Goal: Information Seeking & Learning: Learn about a topic

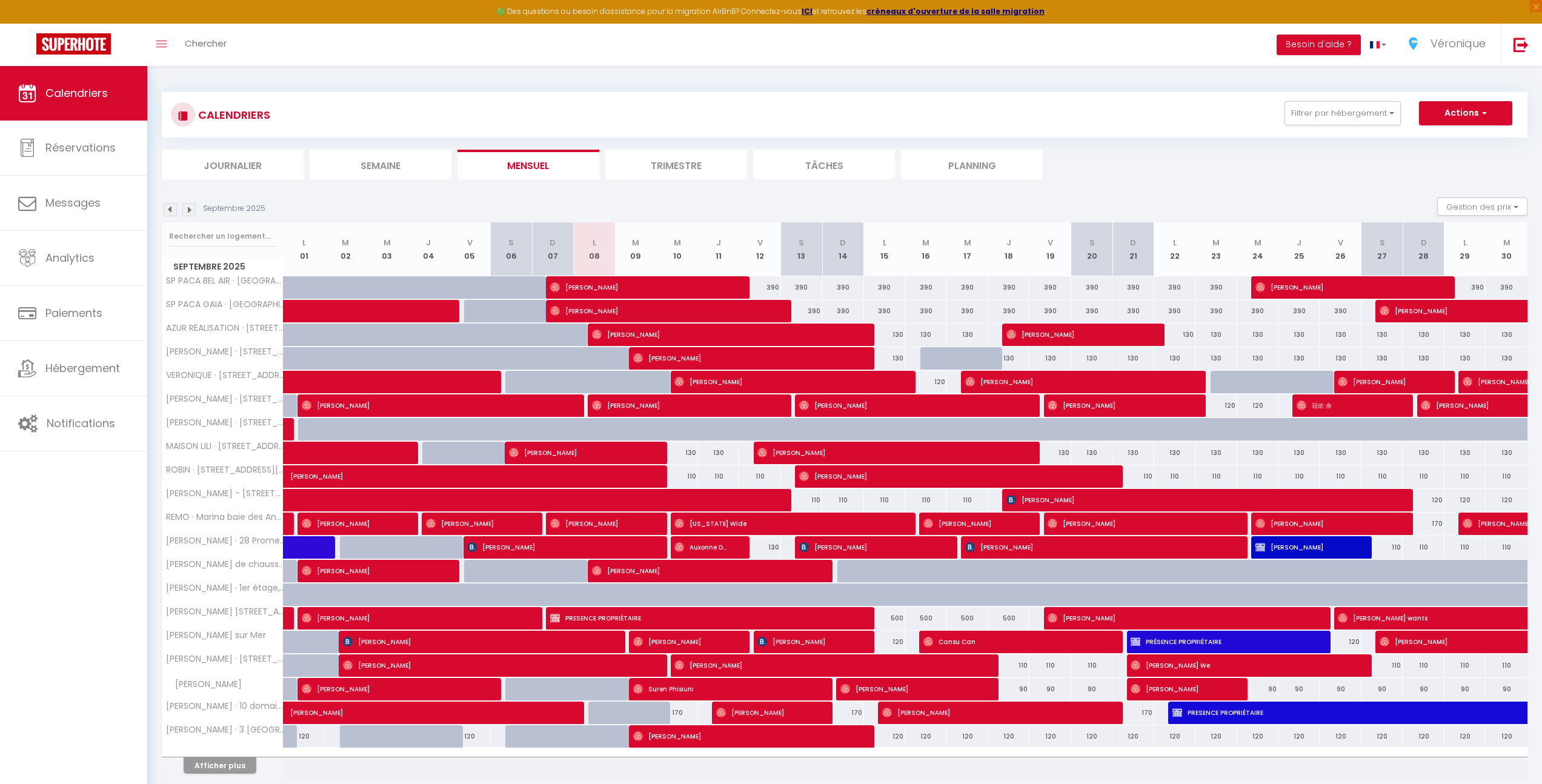
click at [384, 174] on li "Semaine" at bounding box center [380, 164] width 142 height 30
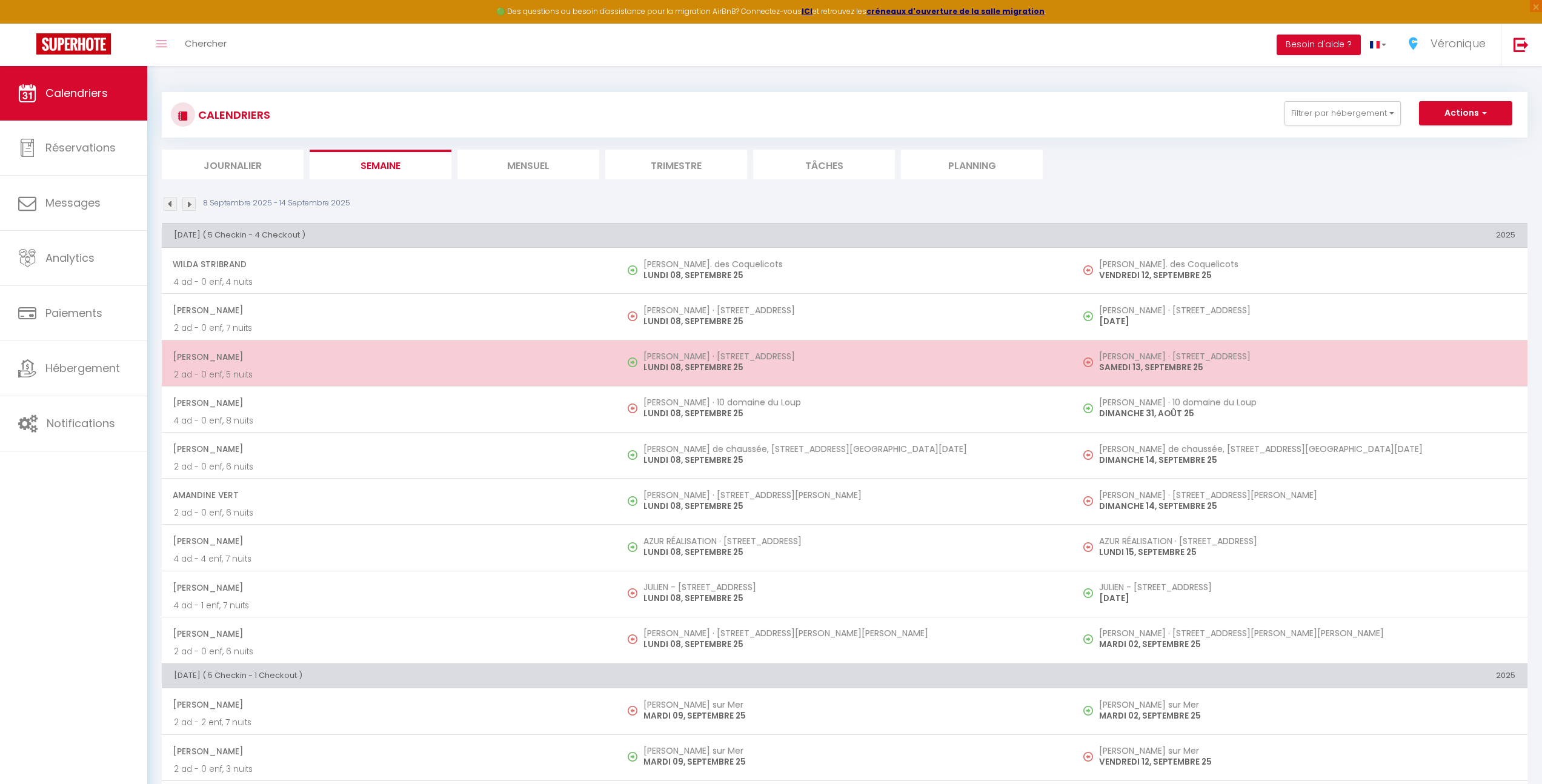
drag, startPoint x: 648, startPoint y: 355, endPoint x: 770, endPoint y: 378, distance: 124.1
click at [770, 378] on td "[PERSON_NAME] · [STREET_ADDRESS] [DATE]" at bounding box center [844, 362] width 455 height 46
select select "OK"
select select "0"
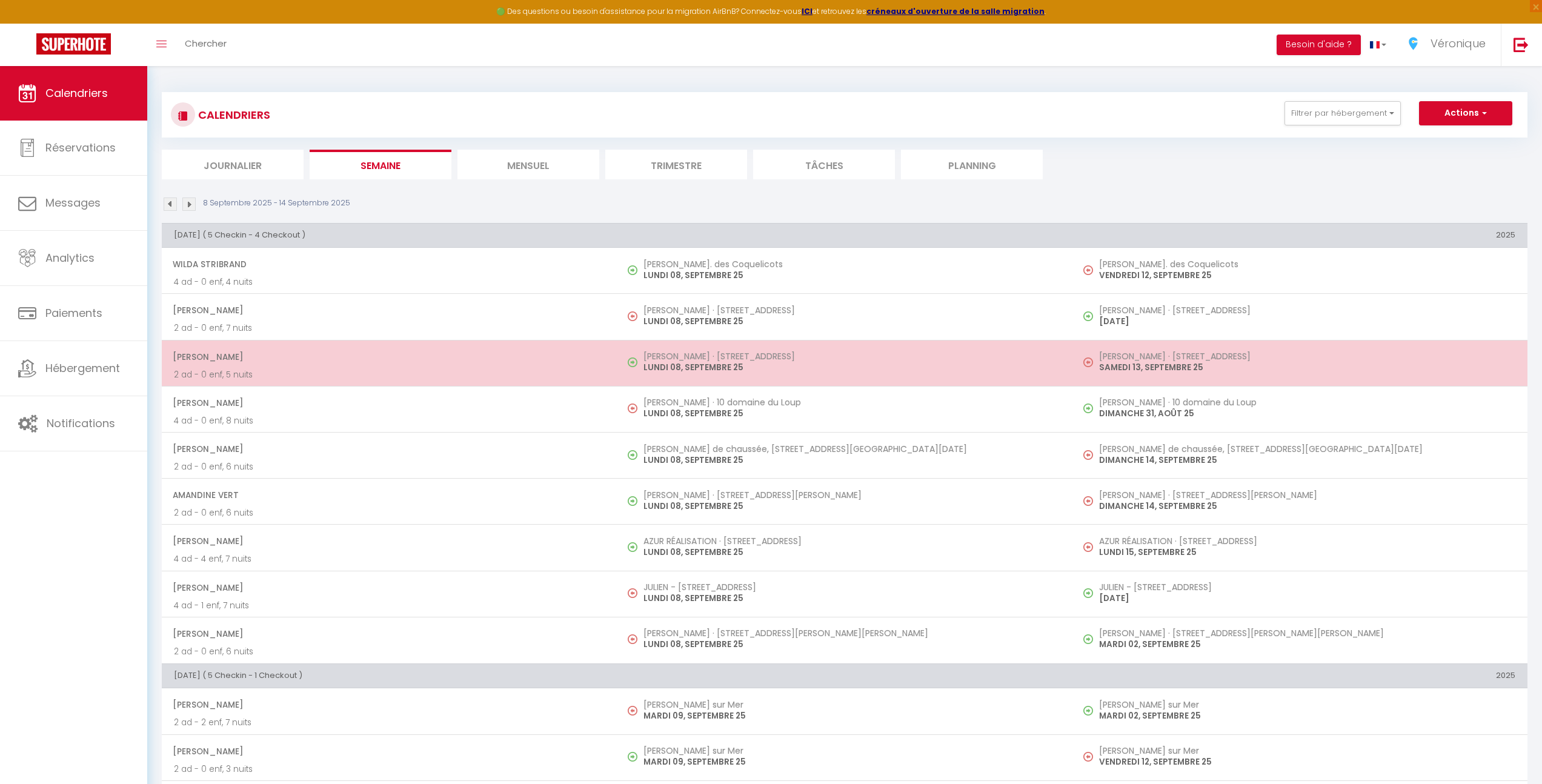
select select "0"
select select "1"
select select
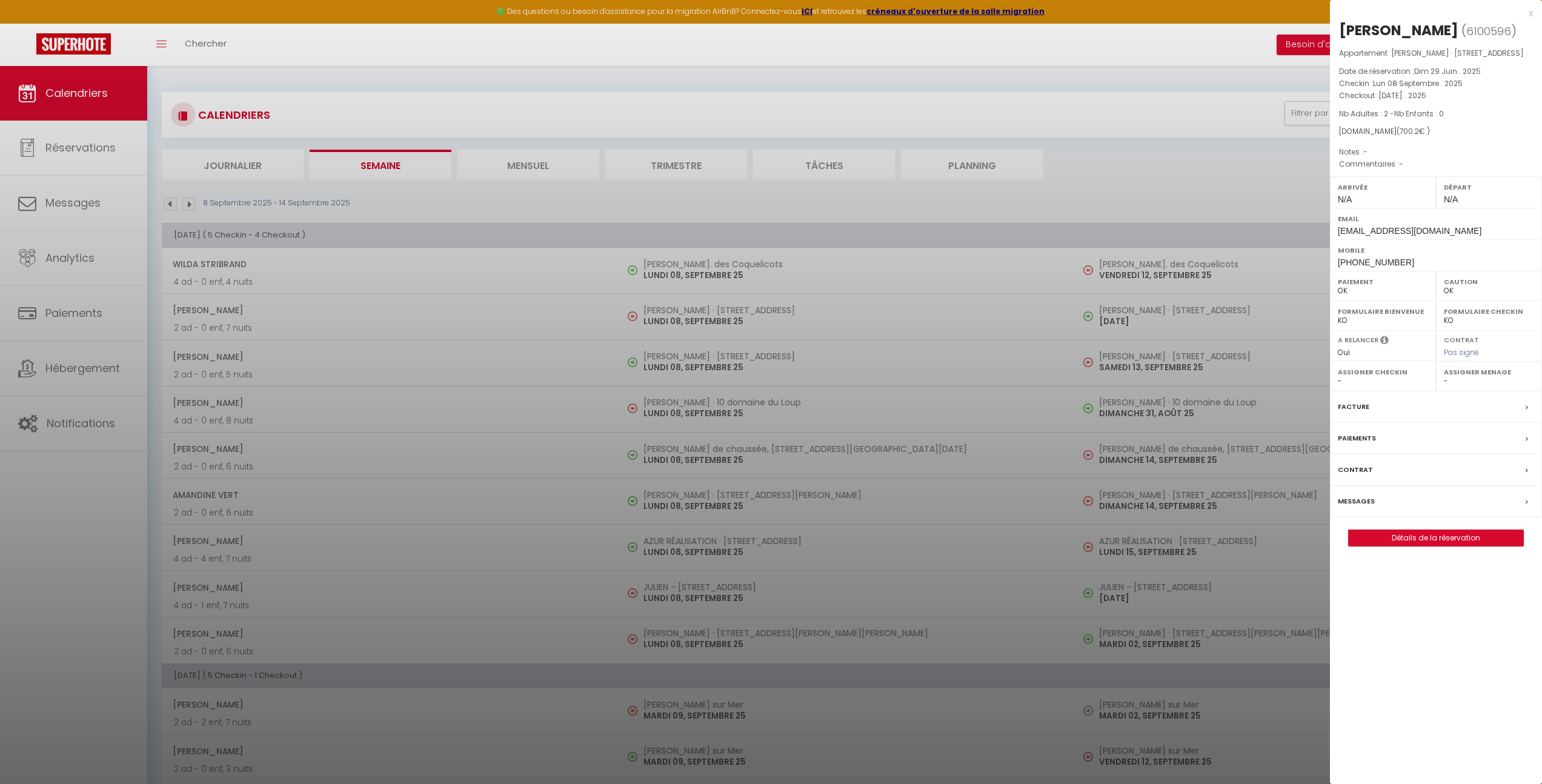
click at [1530, 11] on div "x" at bounding box center [1432, 13] width 203 height 14
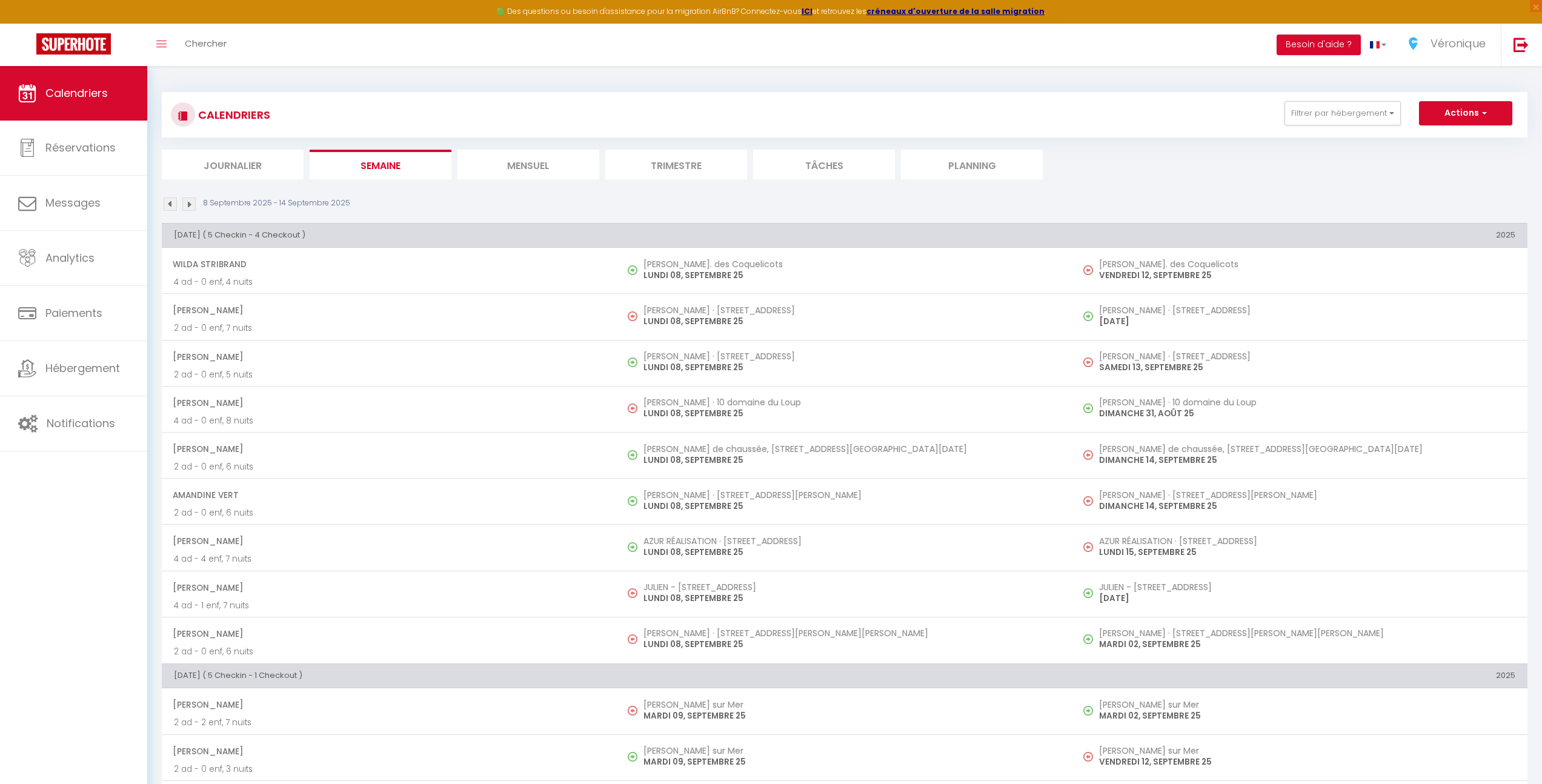
click at [244, 158] on li "Journalier" at bounding box center [233, 164] width 142 height 30
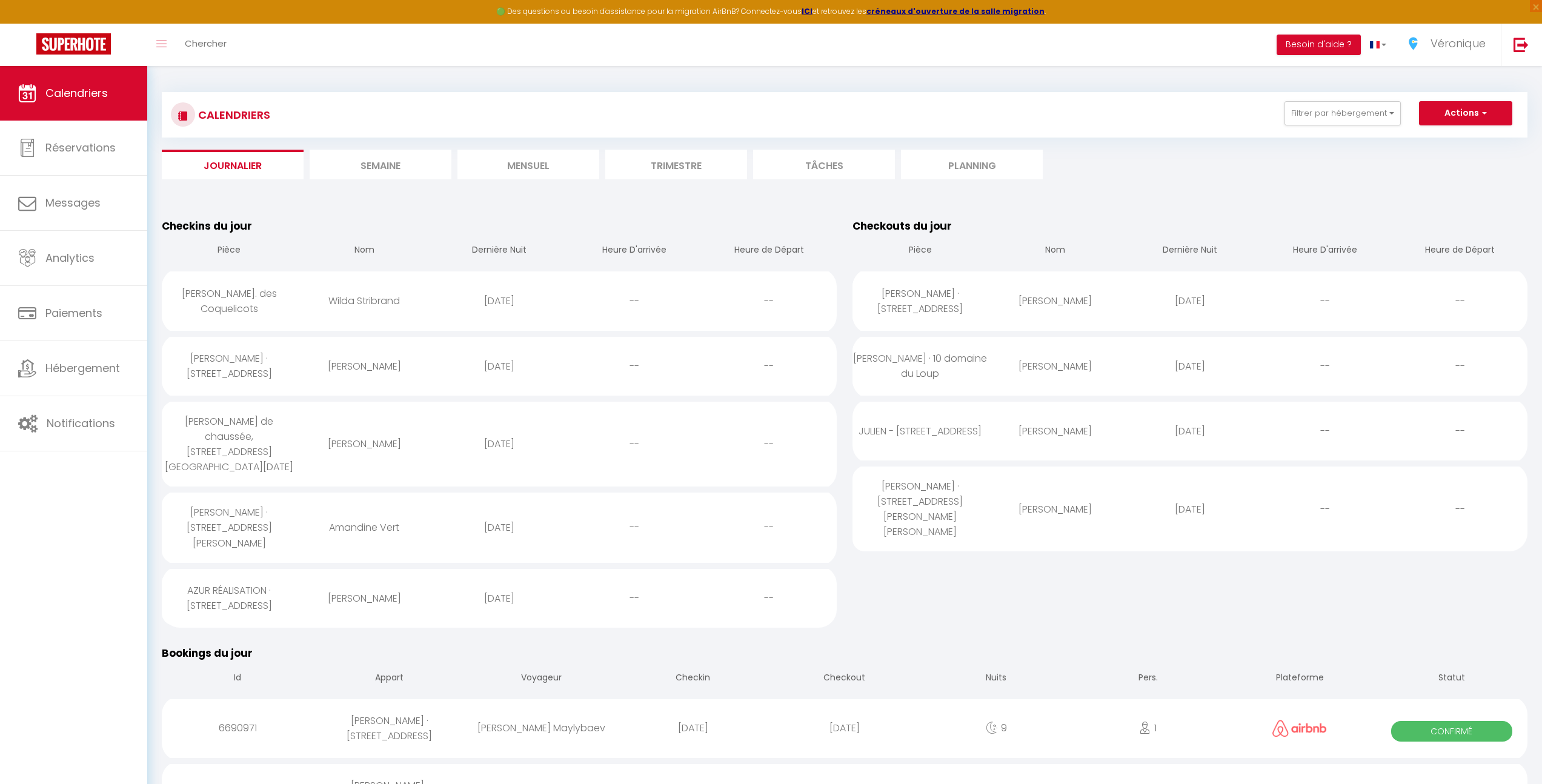
click at [555, 166] on li "Mensuel" at bounding box center [528, 164] width 142 height 30
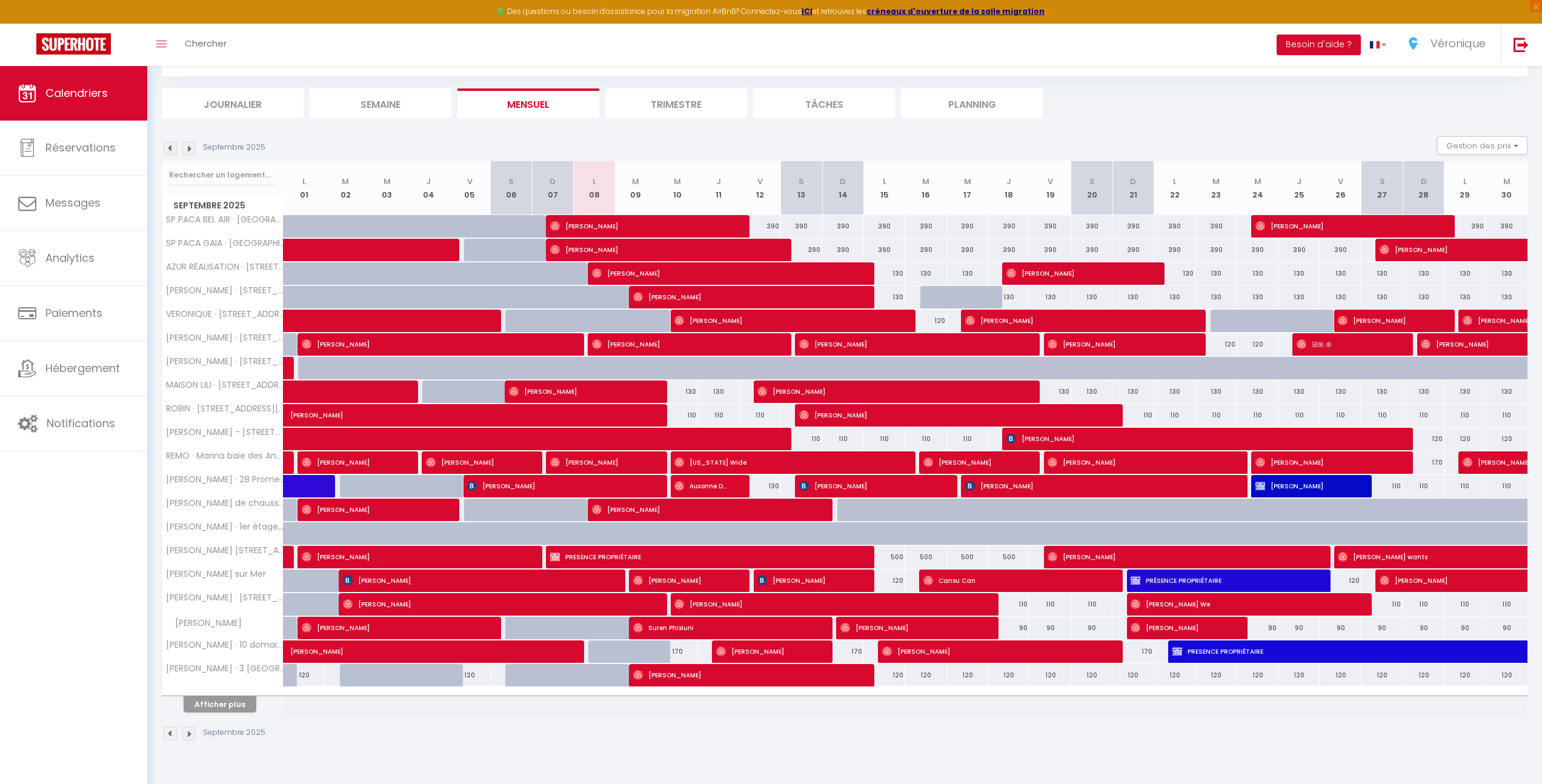
scroll to position [66, 0]
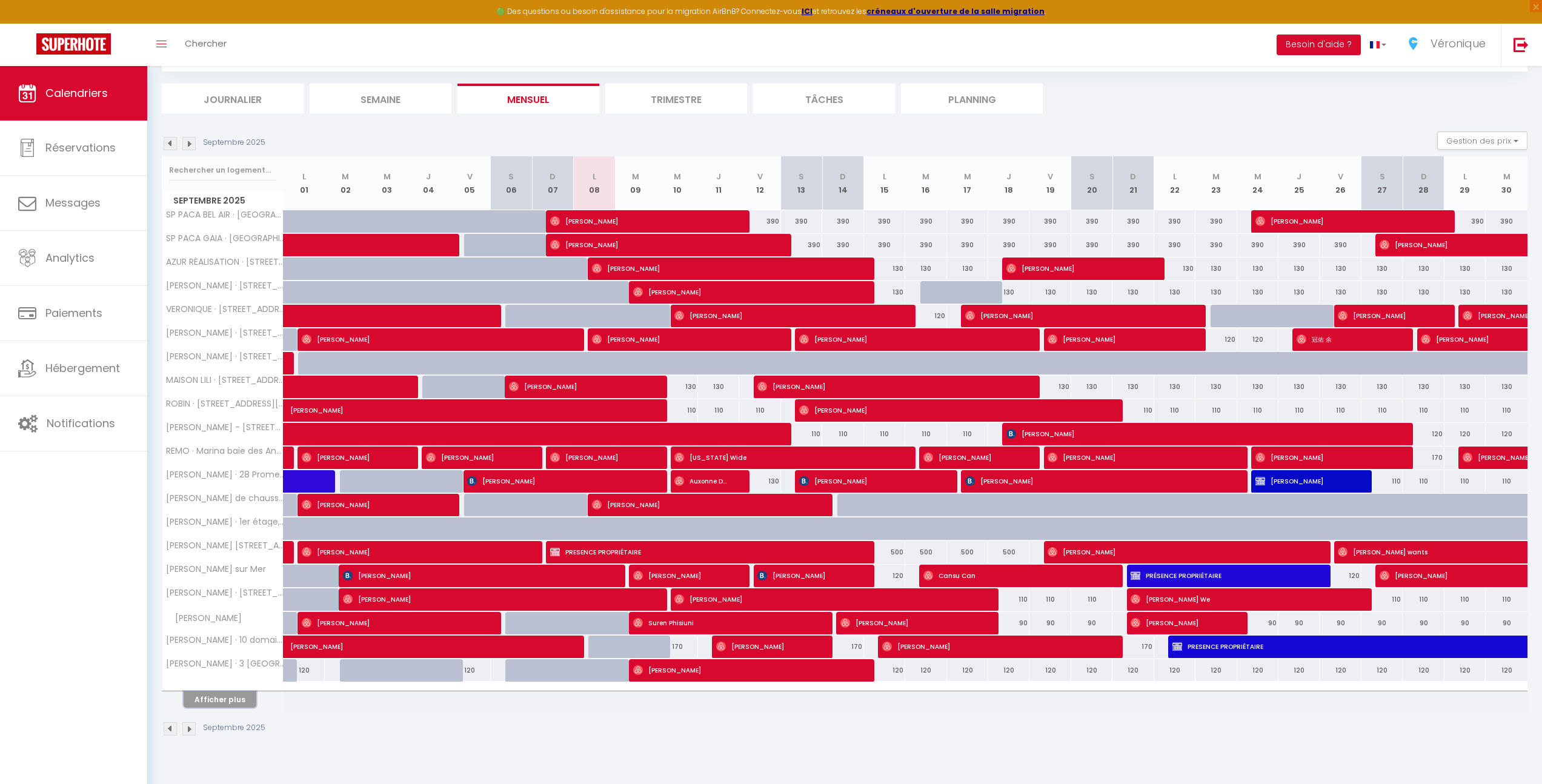
click at [225, 704] on button "Afficher plus" at bounding box center [220, 700] width 73 height 17
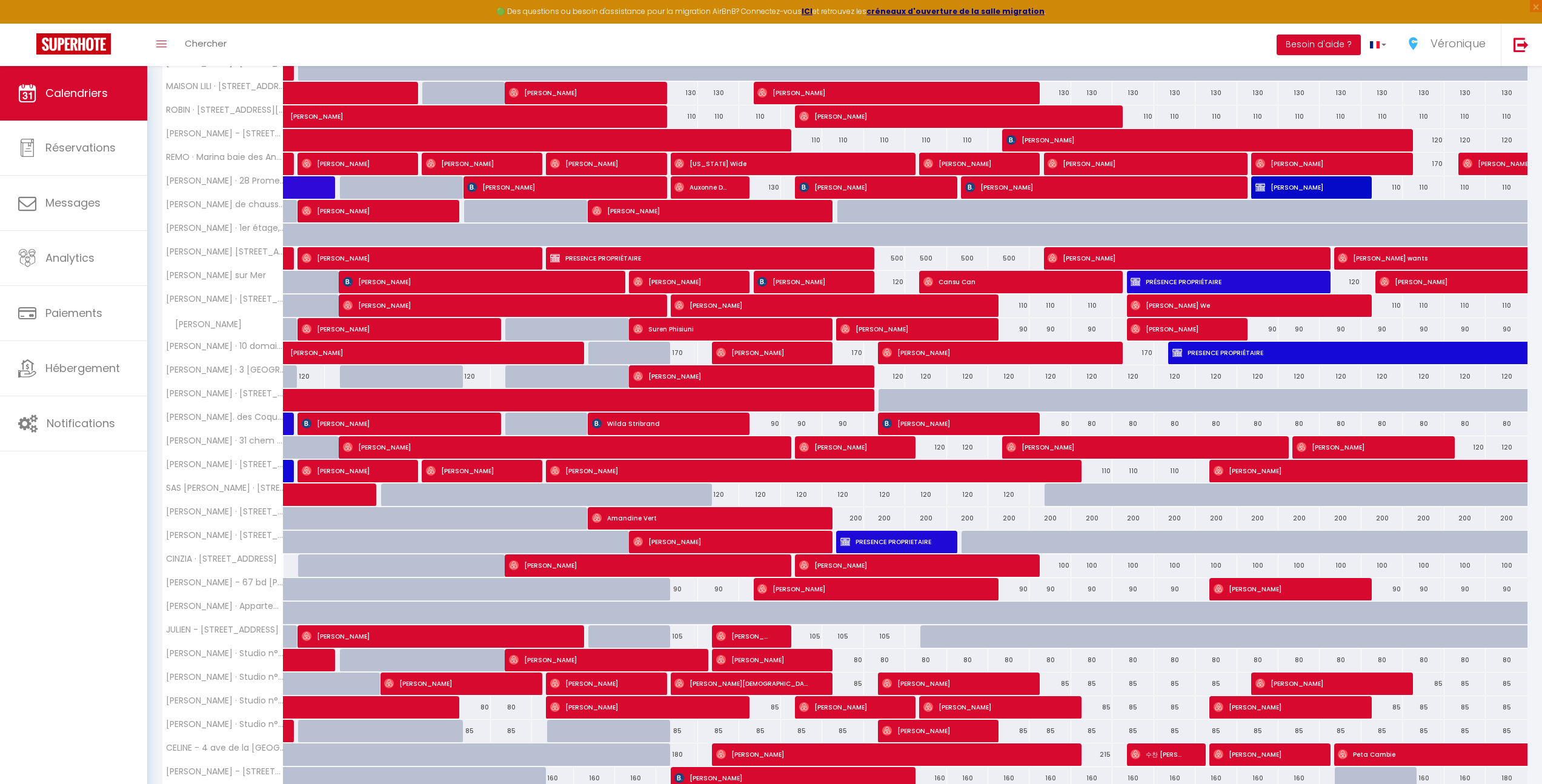
scroll to position [517, 0]
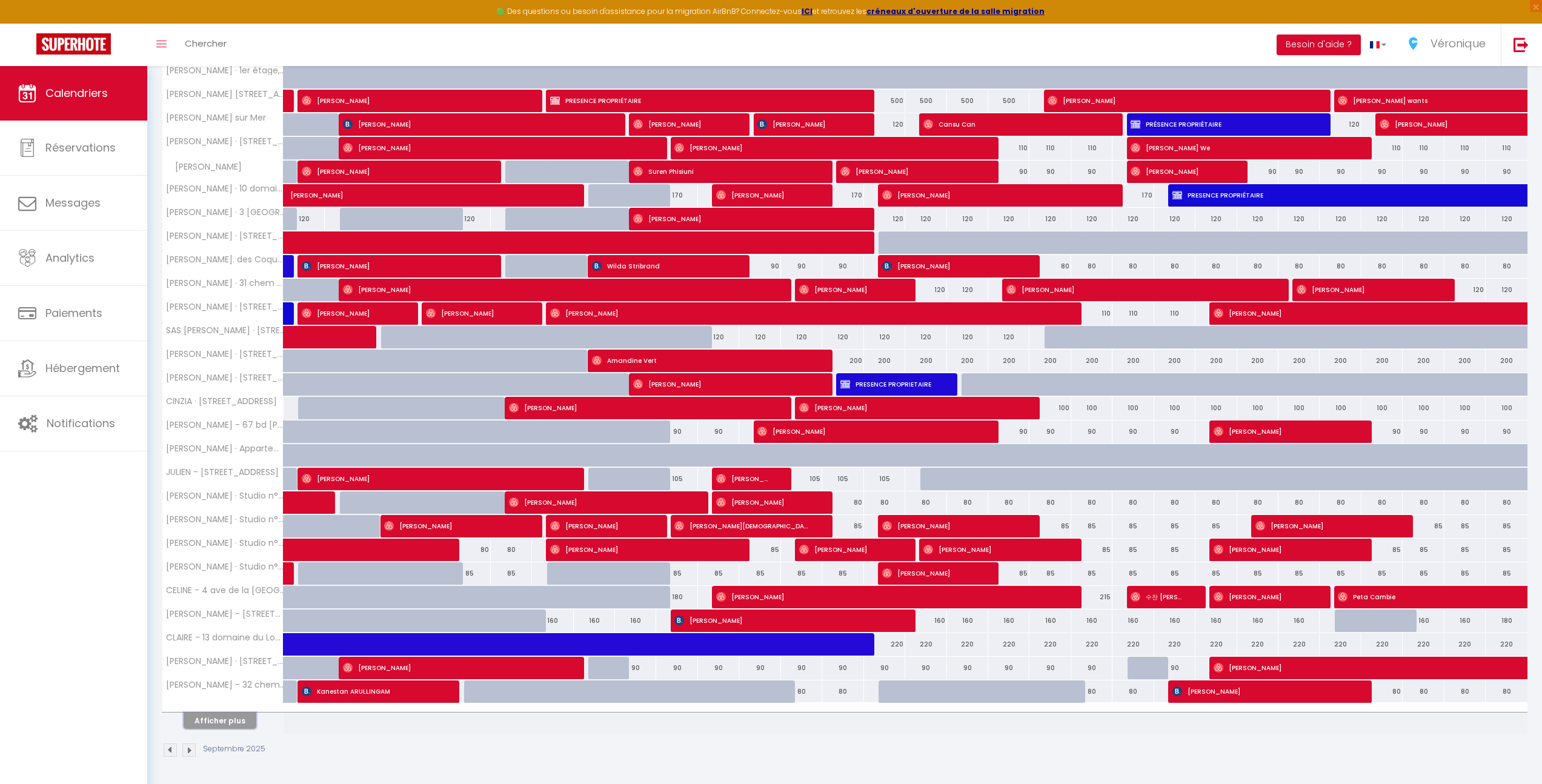
click at [226, 718] on button "Afficher plus" at bounding box center [220, 721] width 73 height 17
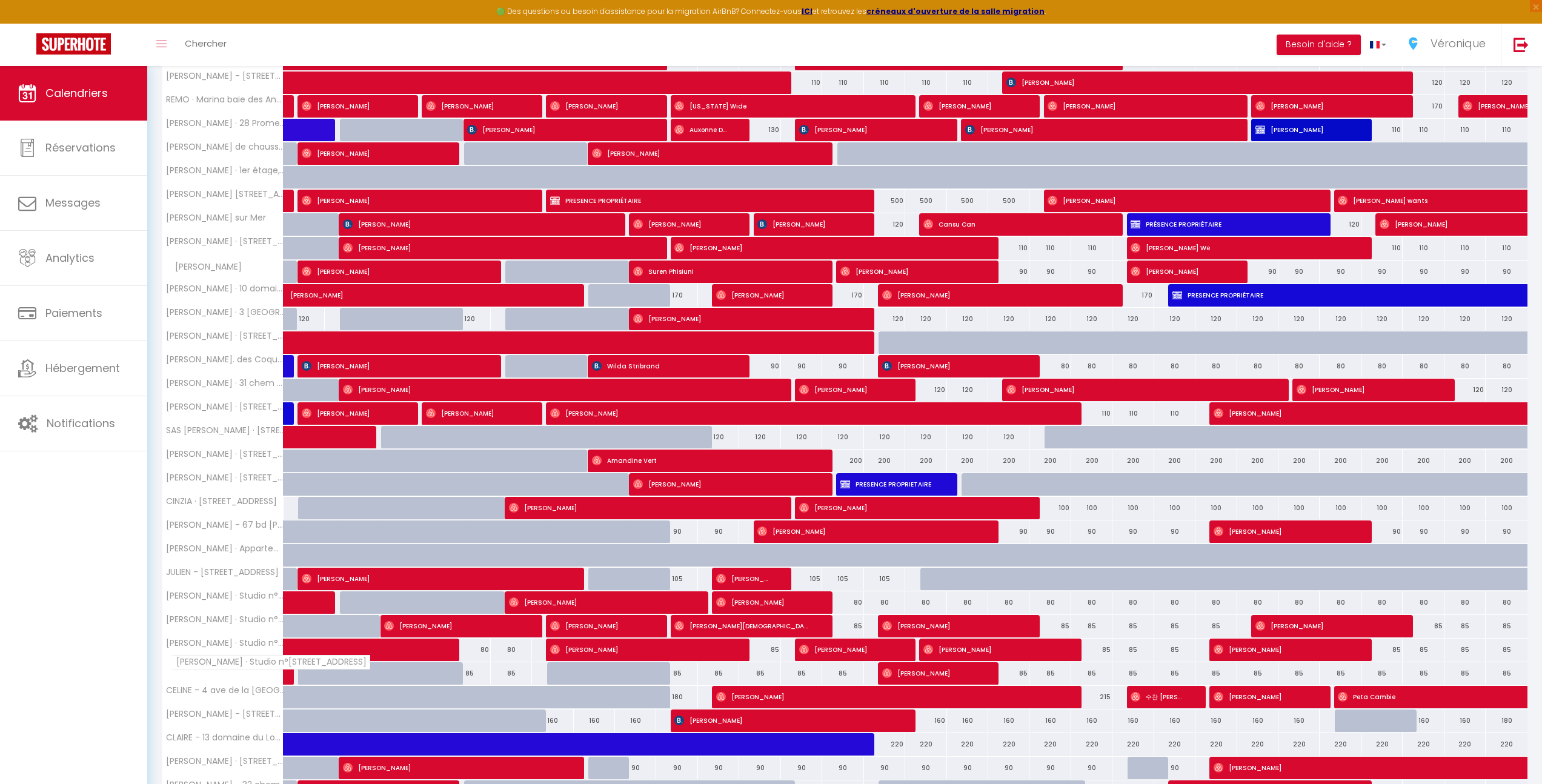
scroll to position [0, 0]
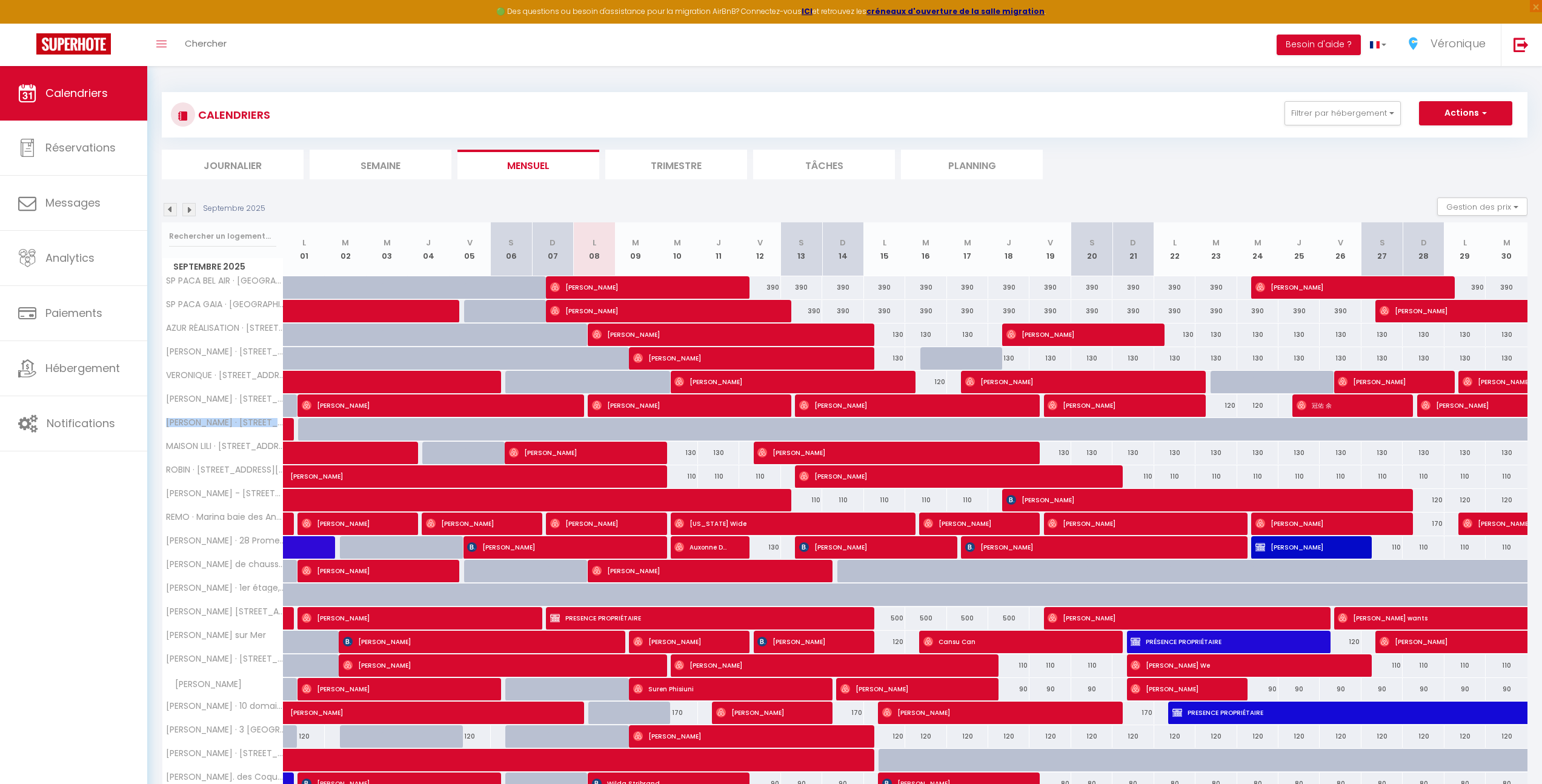
drag, startPoint x: 169, startPoint y: 420, endPoint x: 351, endPoint y: 422, distance: 182.0
click at [351, 422] on tr "[PERSON_NAME] · [STREET_ADDRESS][PERSON_NAME] 800 800 800 800 800 800 800 800 8…" at bounding box center [845, 429] width 1366 height 23
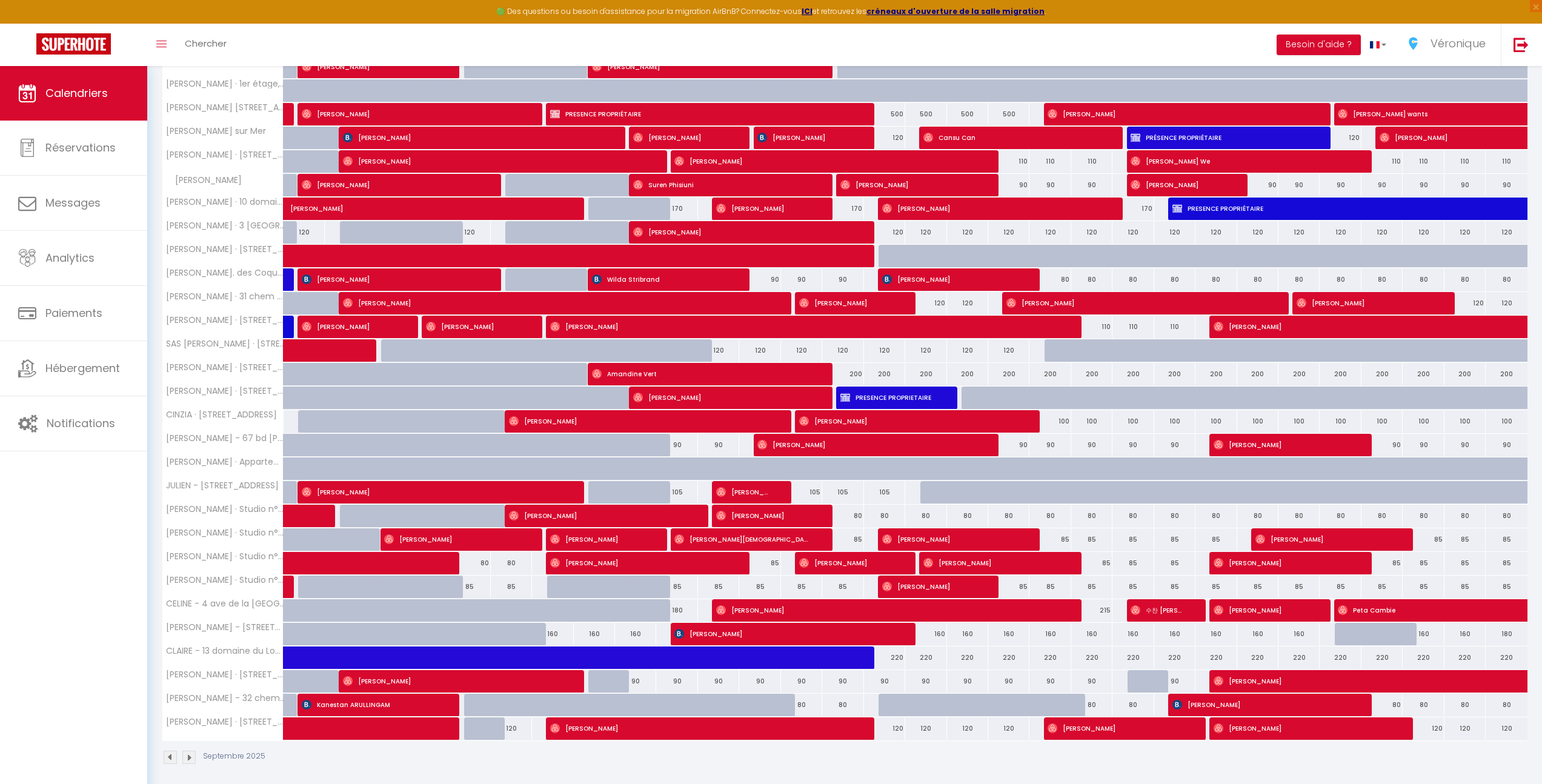
scroll to position [511, 0]
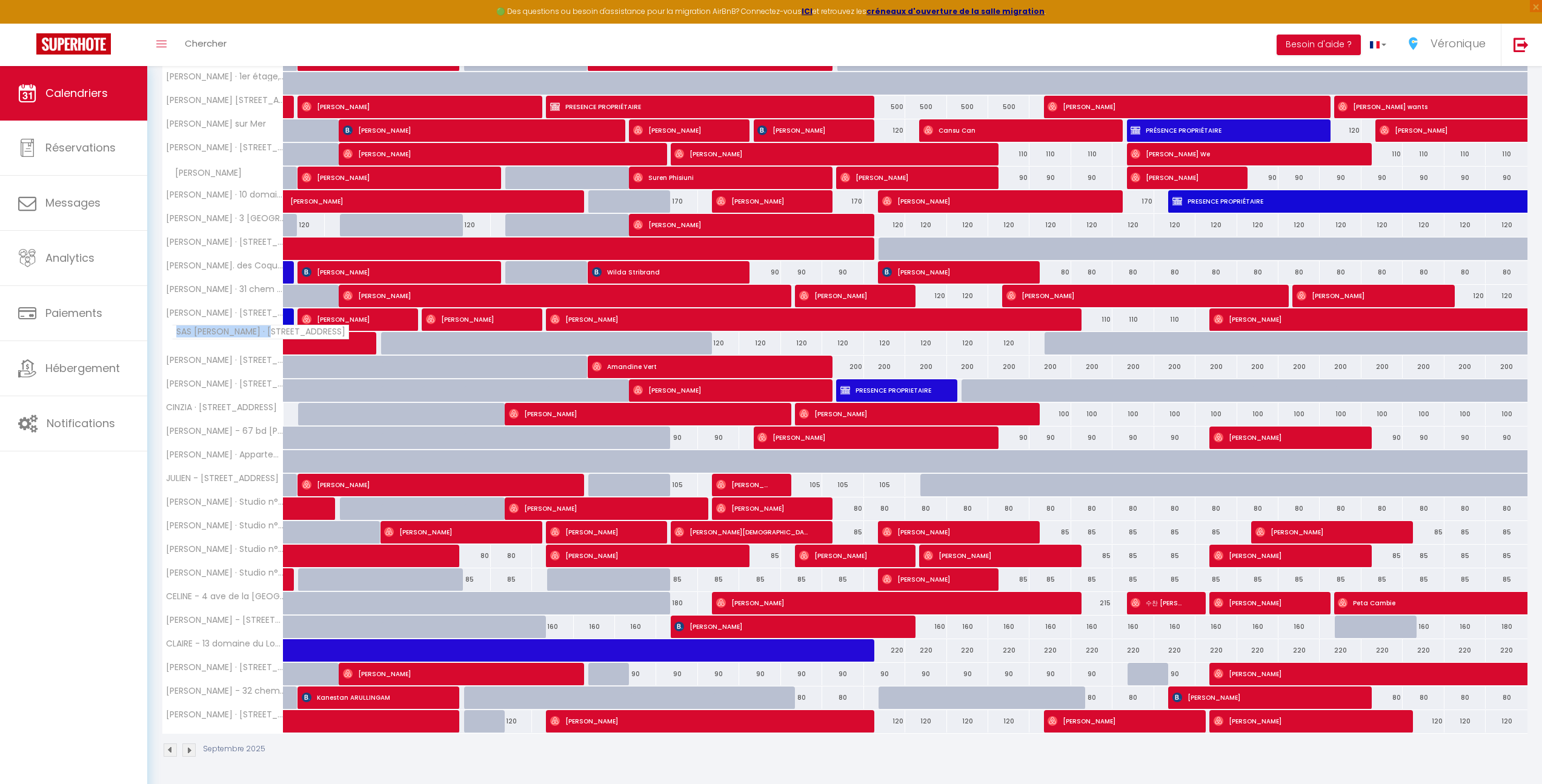
drag, startPoint x: 174, startPoint y: 334, endPoint x: 269, endPoint y: 337, distance: 95.0
click at [269, 337] on span "SAS [PERSON_NAME] · [STREET_ADDRESS]" at bounding box center [260, 331] width 178 height 14
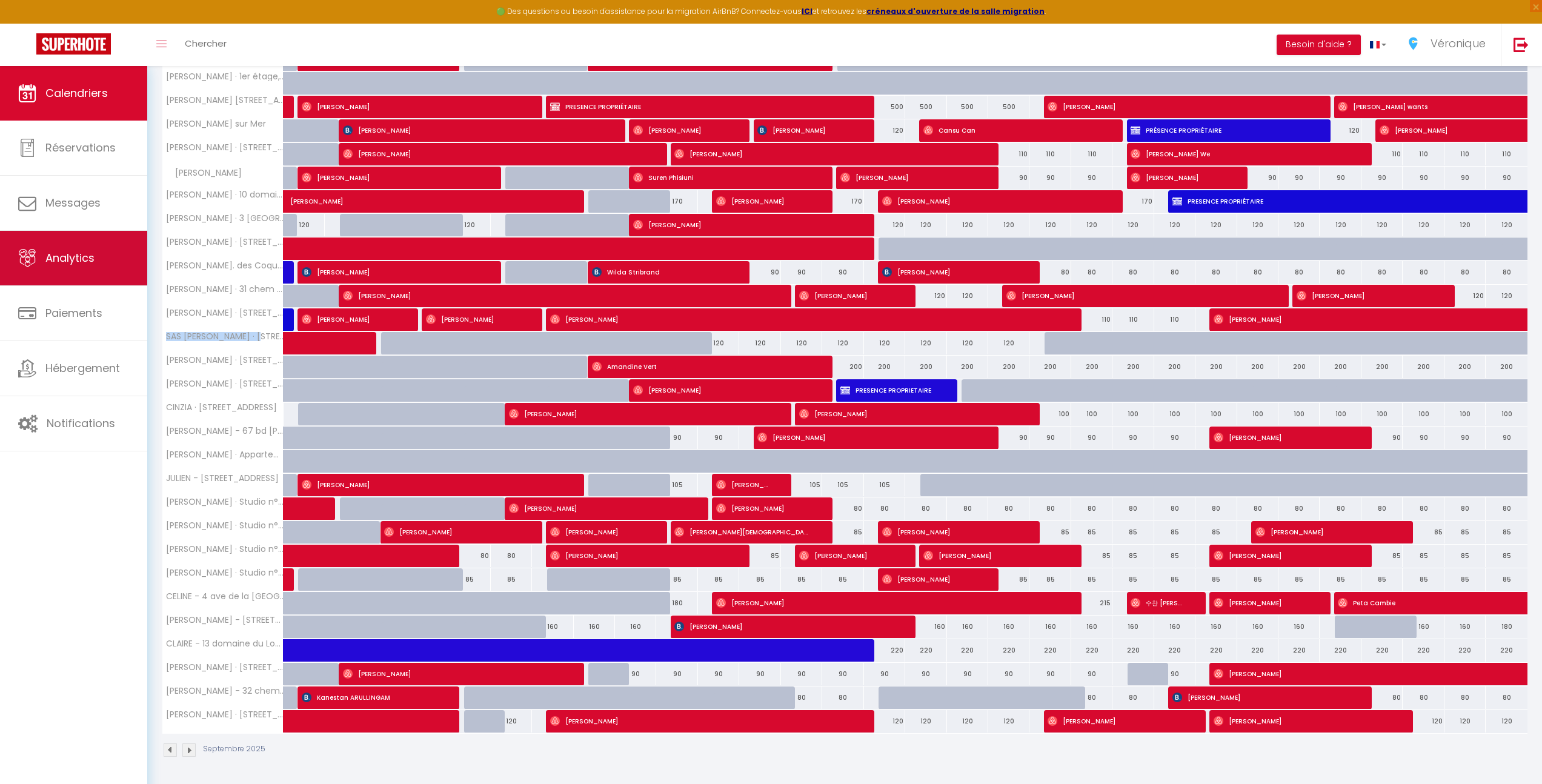
click at [98, 259] on link "Analytics" at bounding box center [74, 258] width 147 height 54
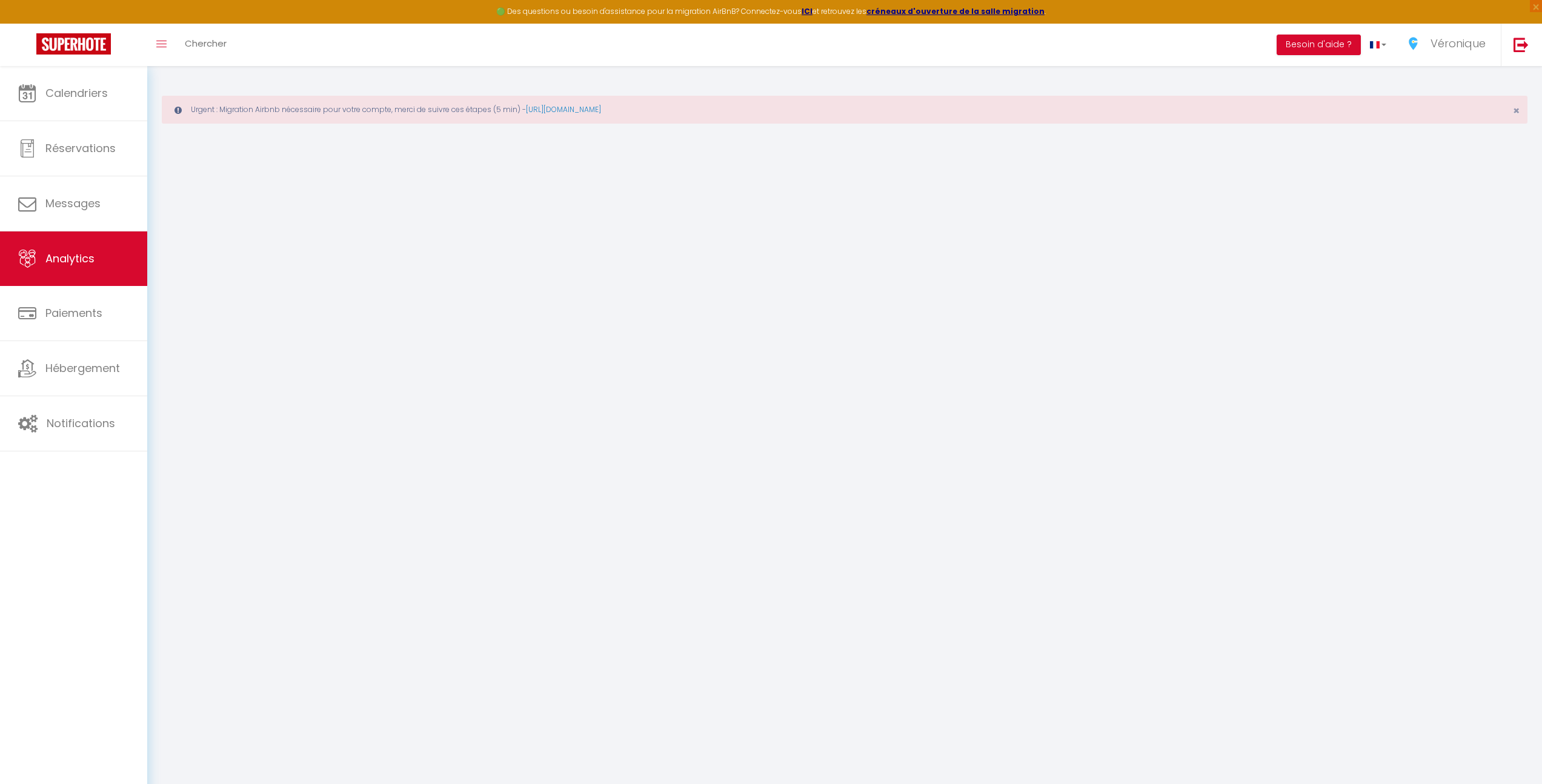
select select "2025"
select select "9"
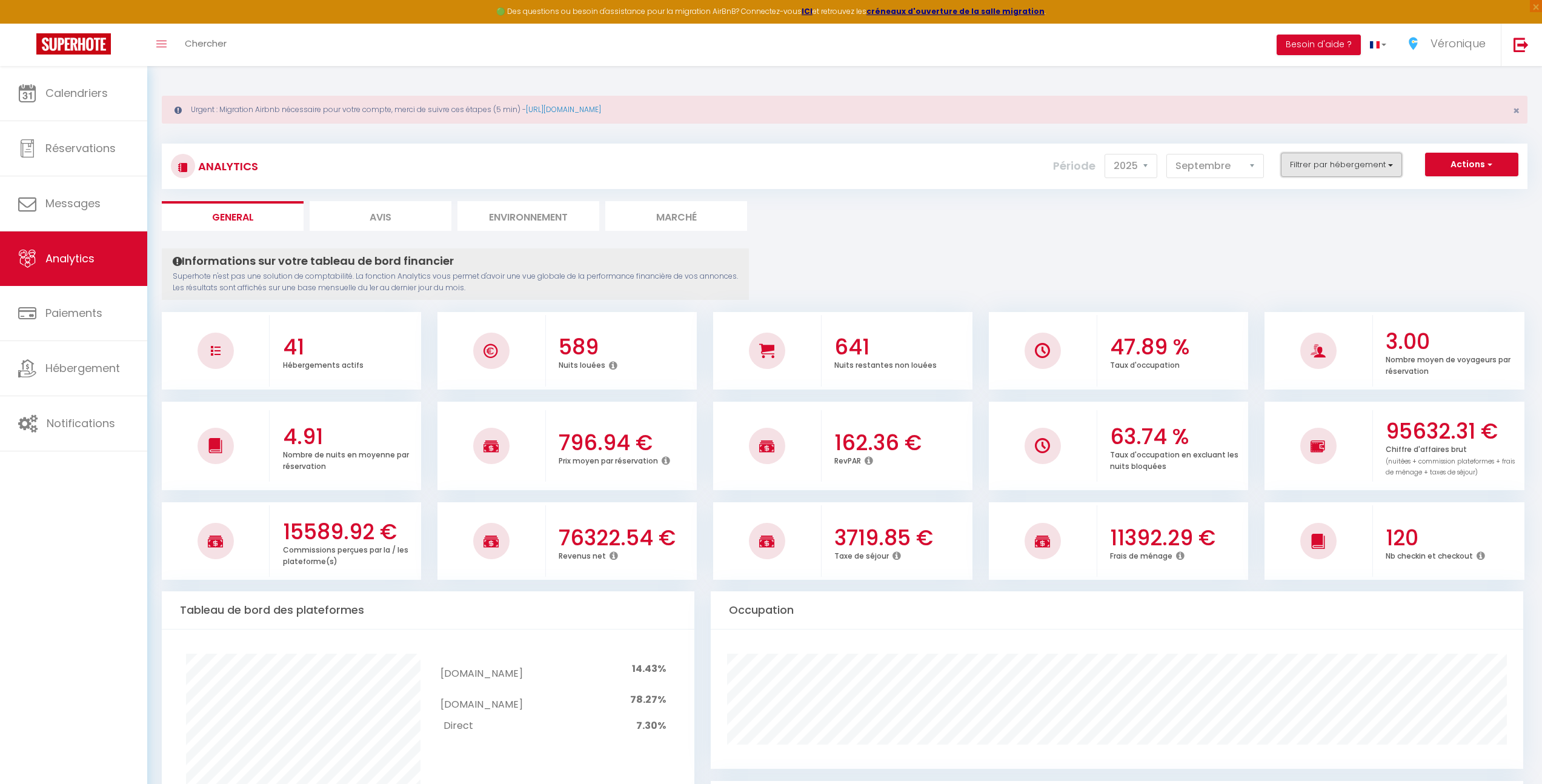
click at [1389, 163] on button "Filtrer par hébergement" at bounding box center [1341, 165] width 121 height 24
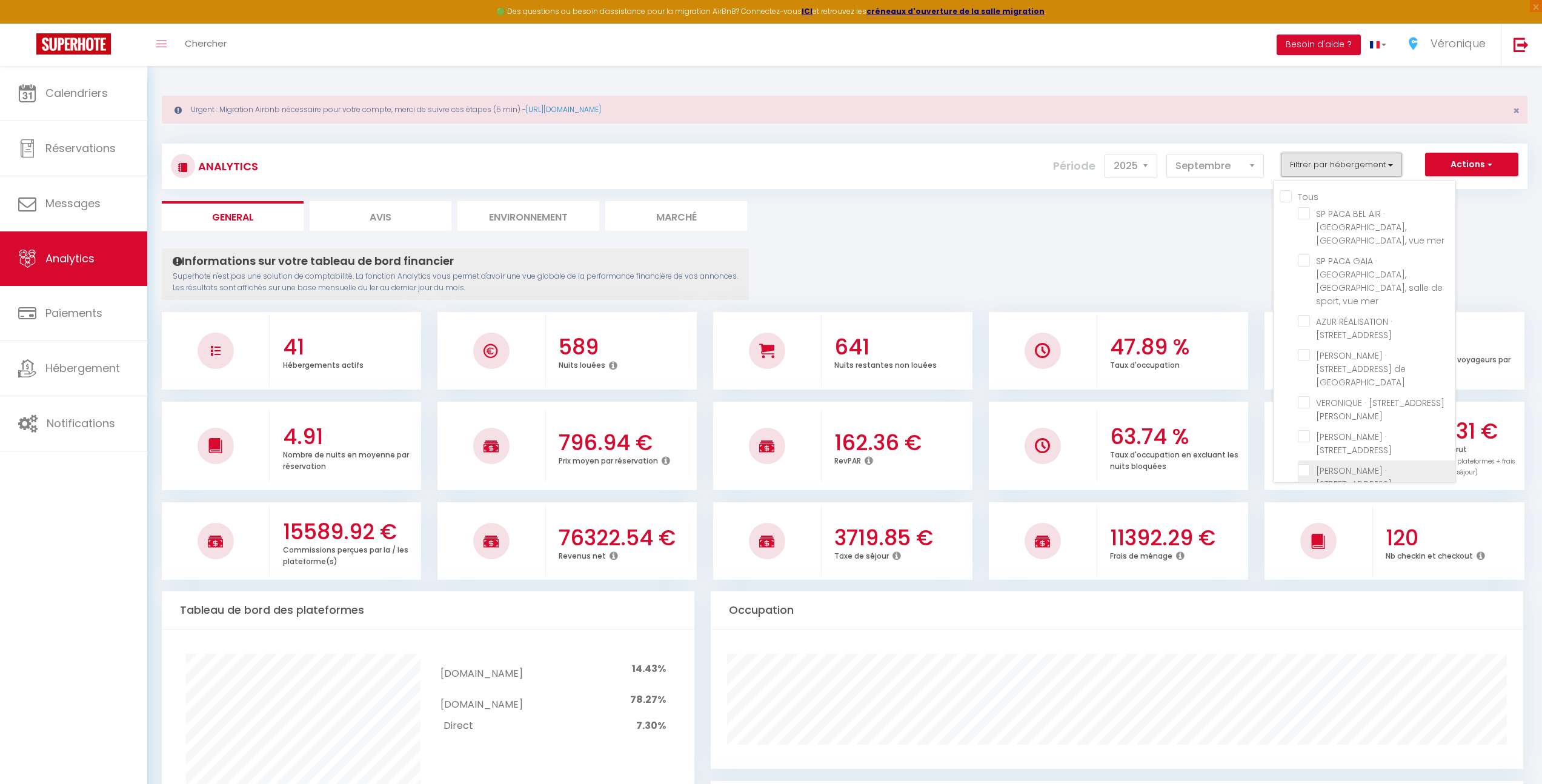
scroll to position [3, 0]
click at [1305, 428] on Nice "checkbox" at bounding box center [1377, 434] width 158 height 12
checkbox Nice "true"
checkbox mer "false"
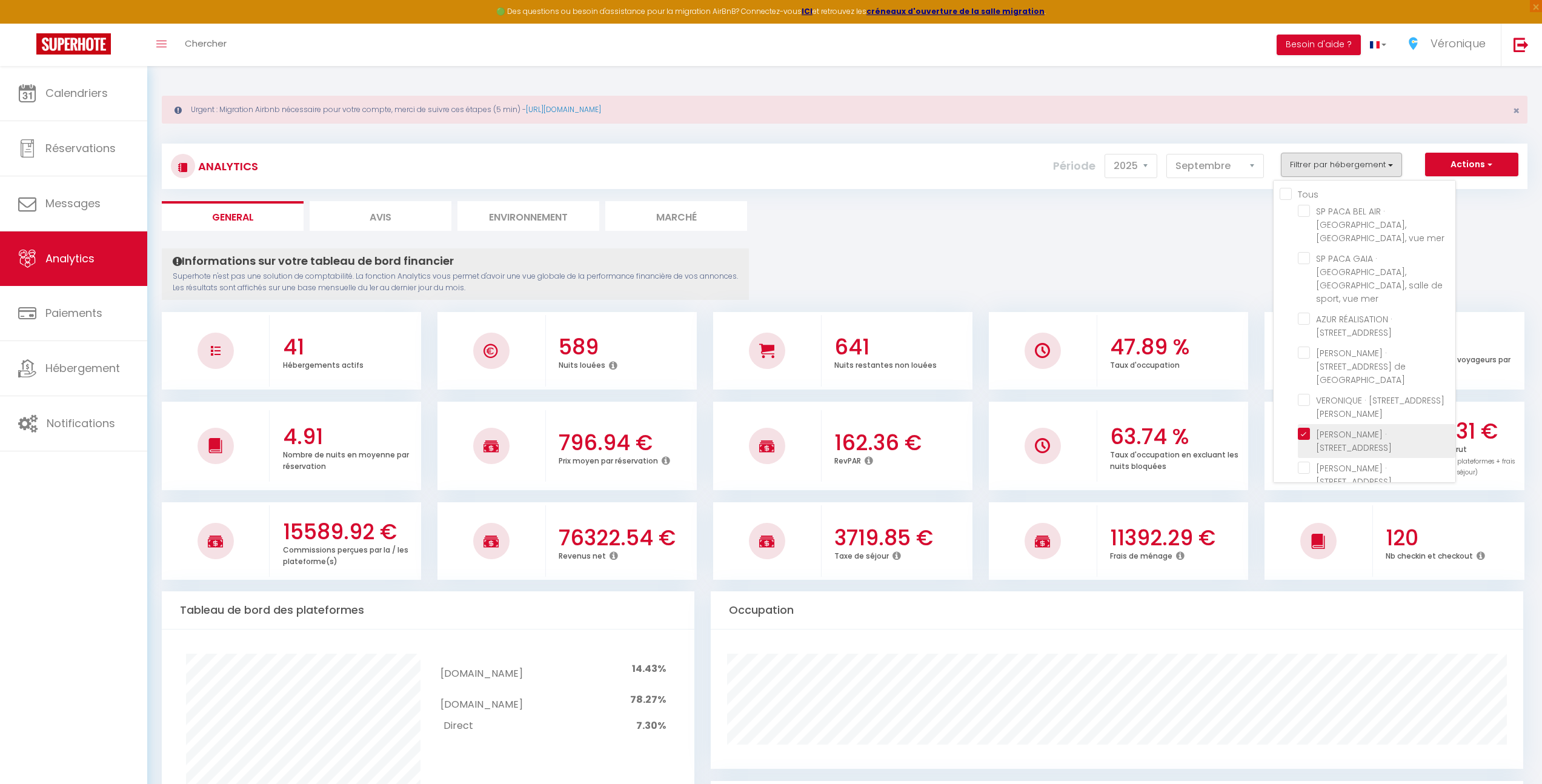
checkbox Laurent "false"
checkbox Verdun "false"
checkbox Paez "false"
checkbox Karr "false"
checkbox Cireuil "false"
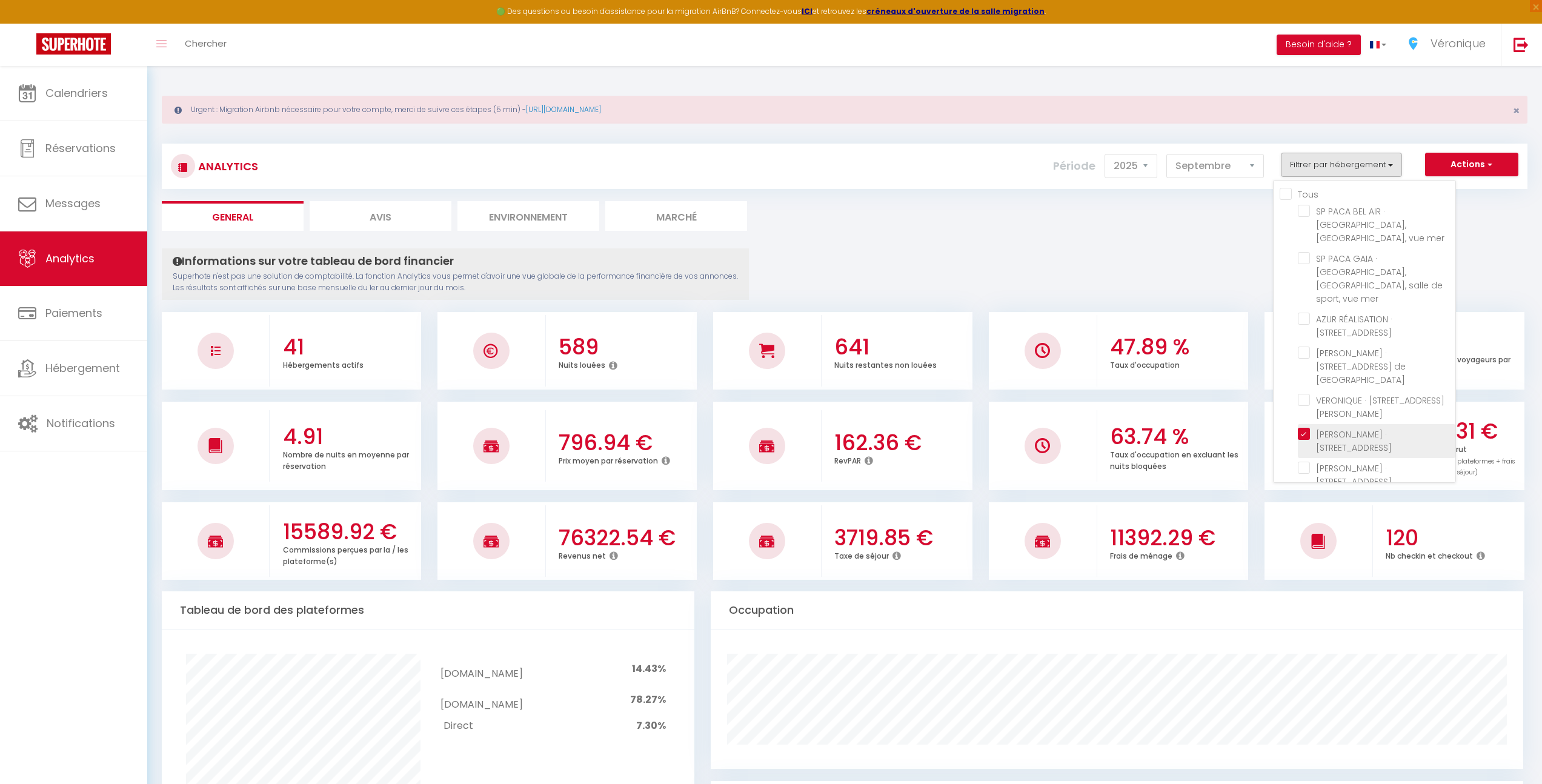
checkbox Cousteau "false"
checkbox Plage "false"
checkbox Anges "false"
checkbox plage "false"
checkbox 1944 "false"
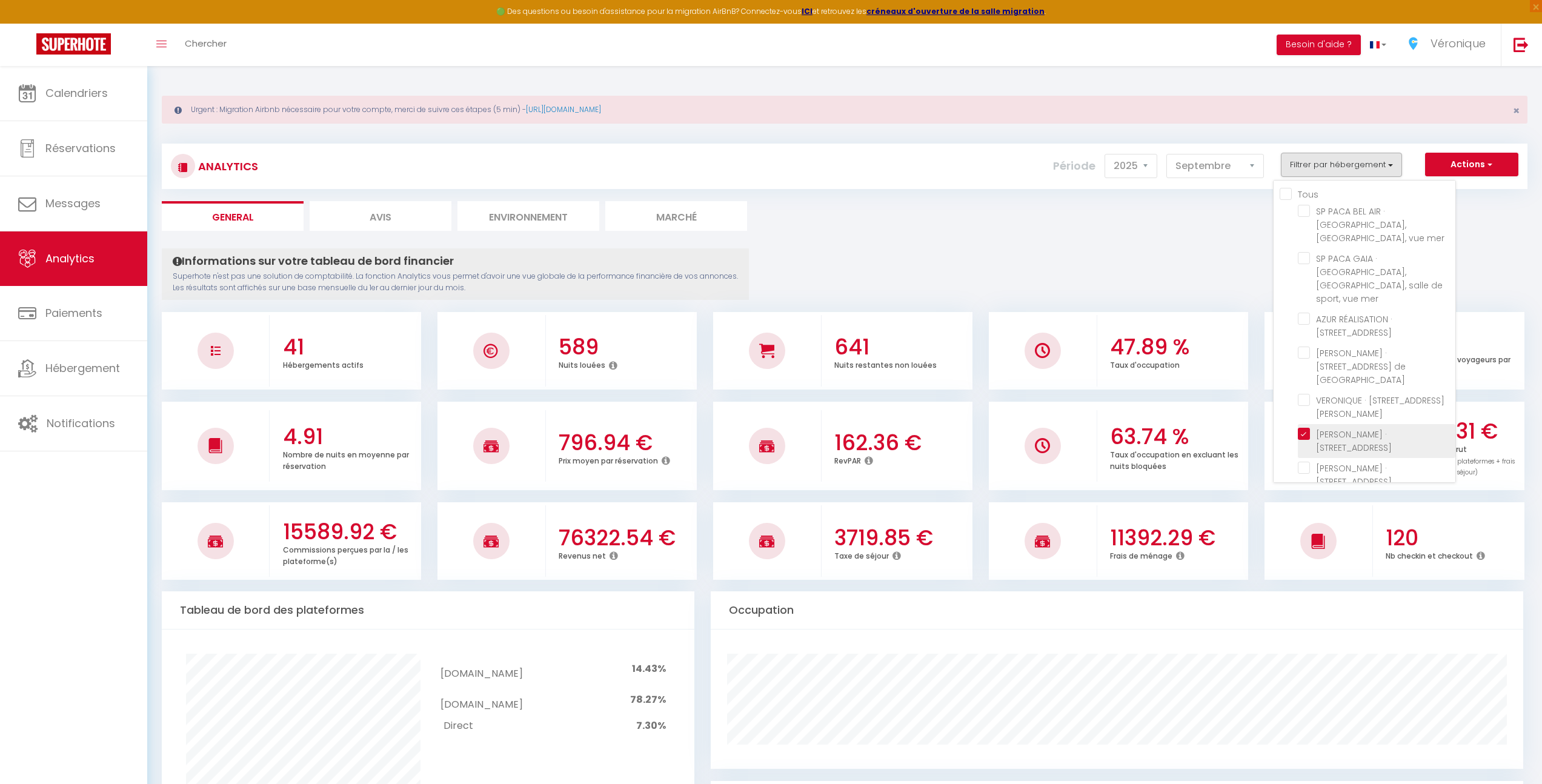
checkbox 1944 "false"
checkbox Lucioles "false"
checkbox Mer "false"
checkbox Cacciabue "false"
checkbox Vaugrenier "false"
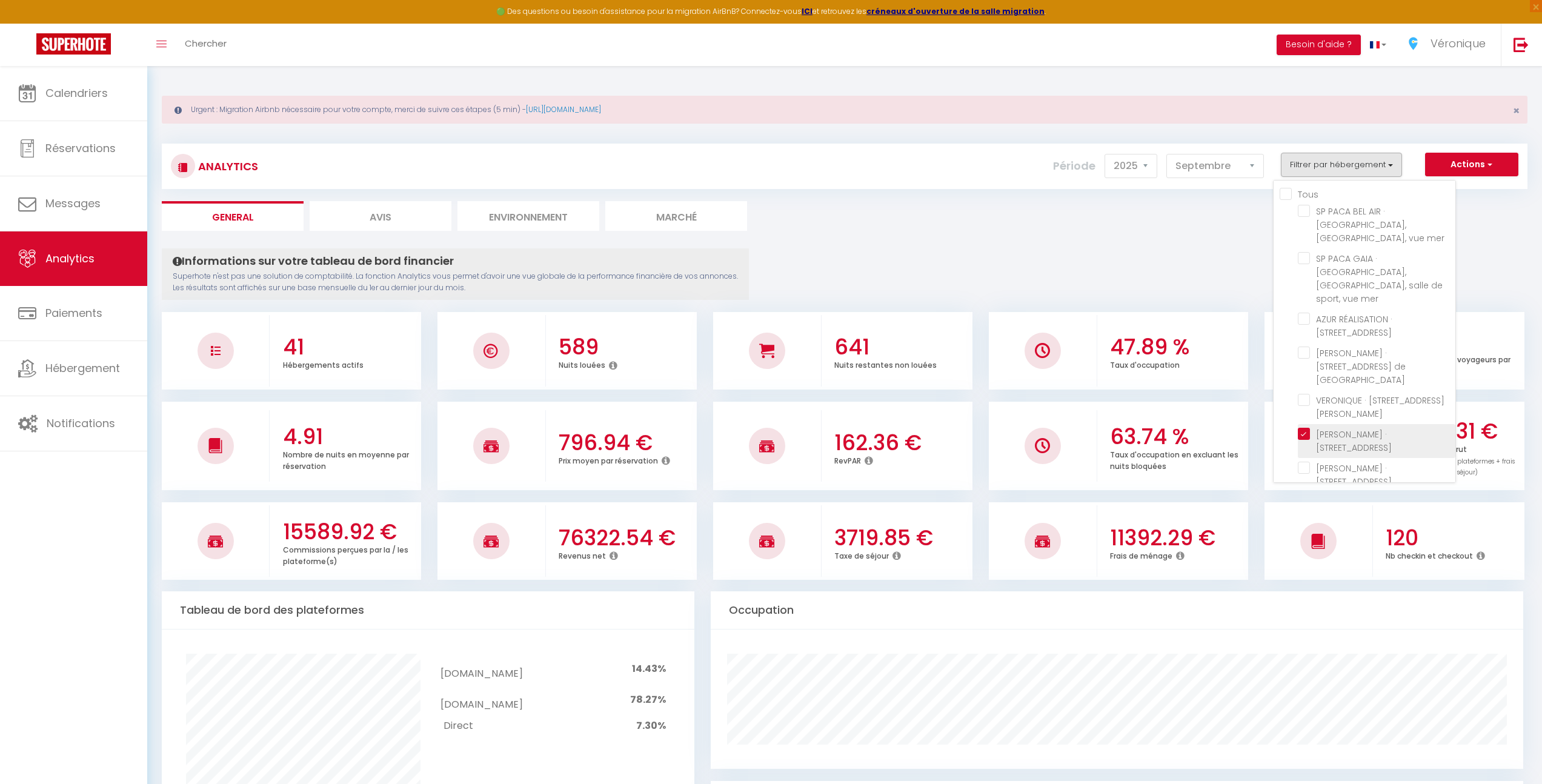
checkbox Loup "false"
checkbox Mer "false"
checkbox Valbonne "false"
checkbox Coquelicots "false"
checkbox Plans "false"
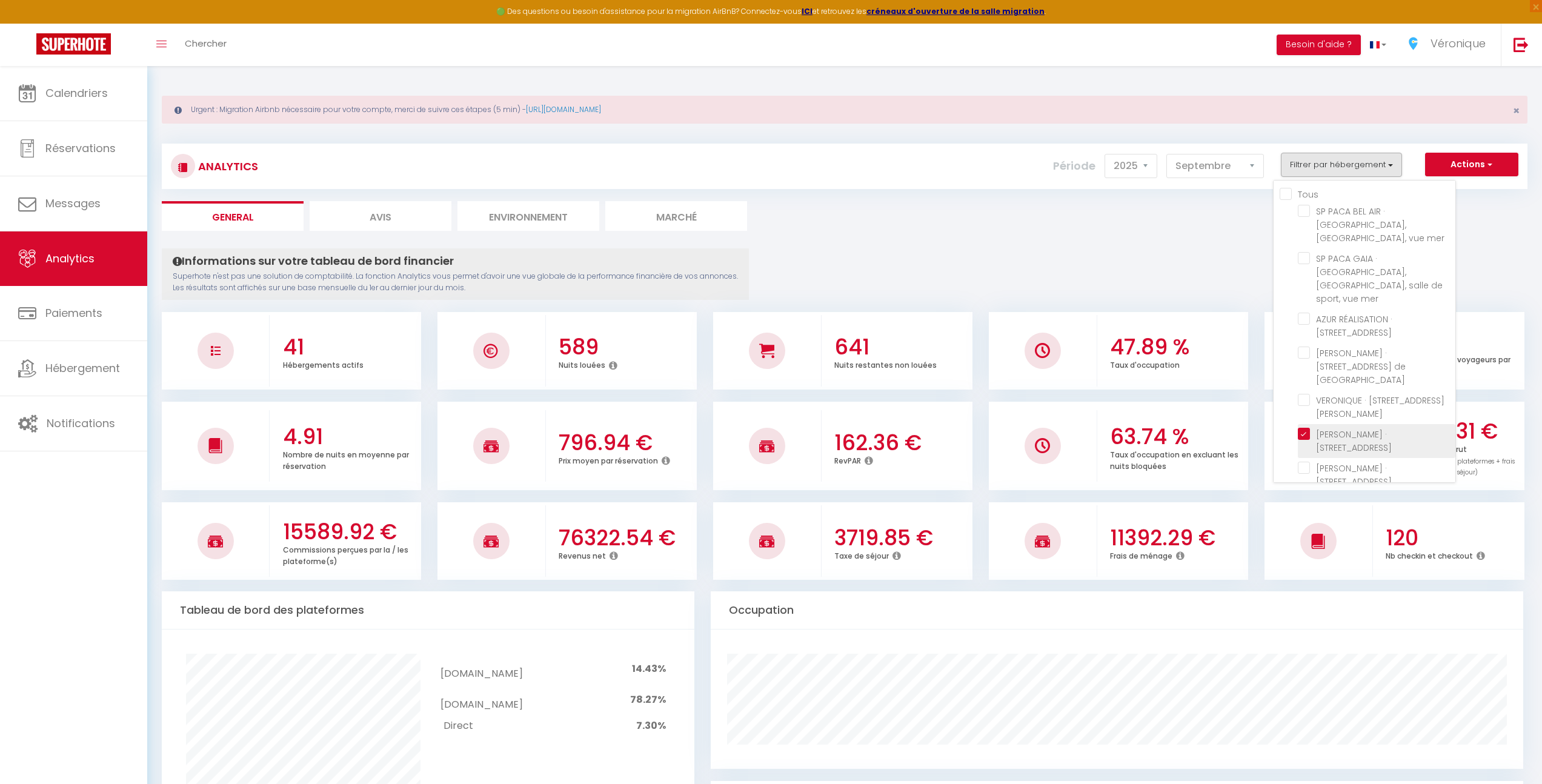
checkbox Guillaumont "false"
checkbox Rostagne "false"
checkbox Cannes "false"
checkbox Antibes "false"
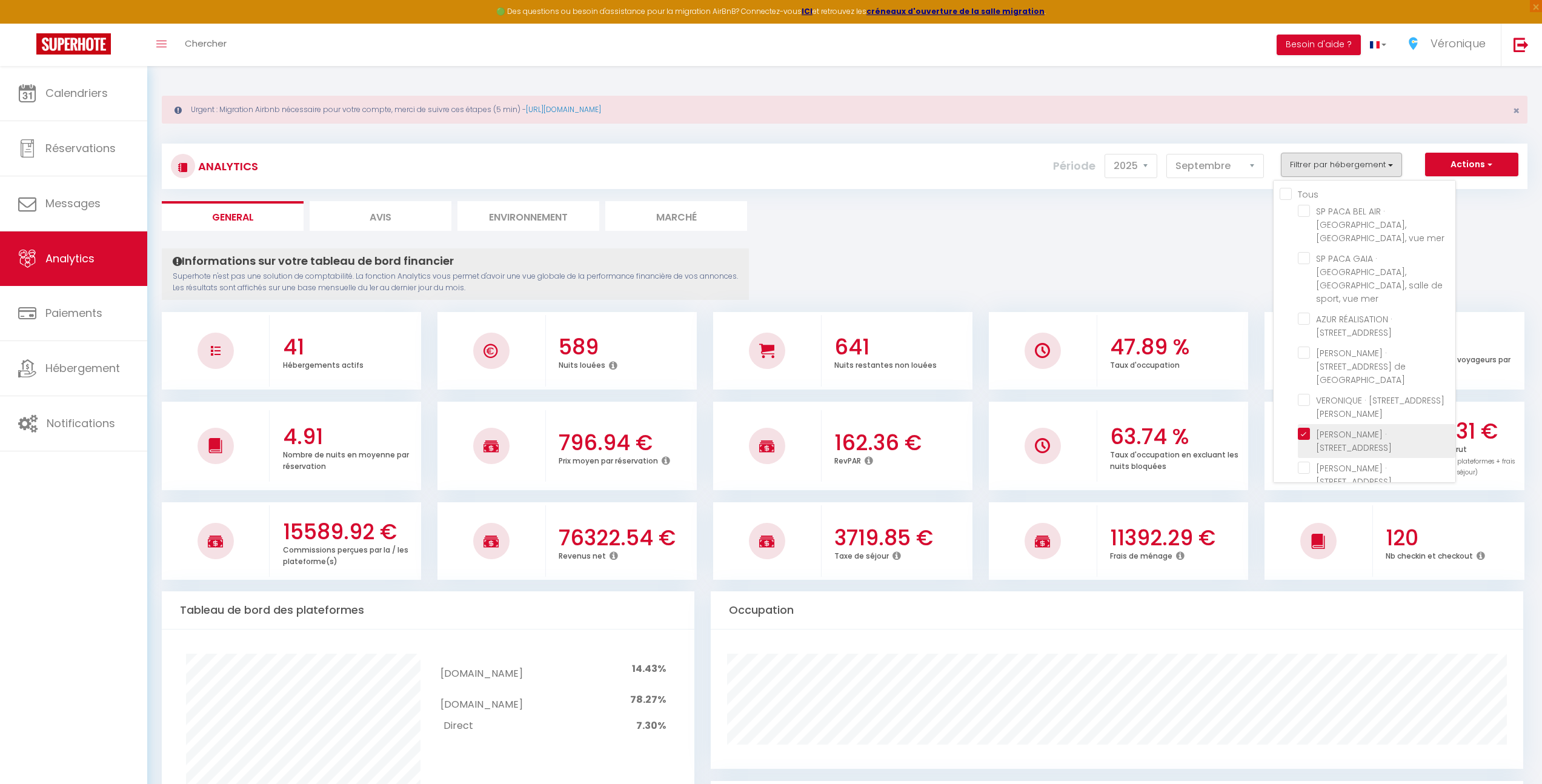
checkbox Antibes "false"
checkbox Mer "false"
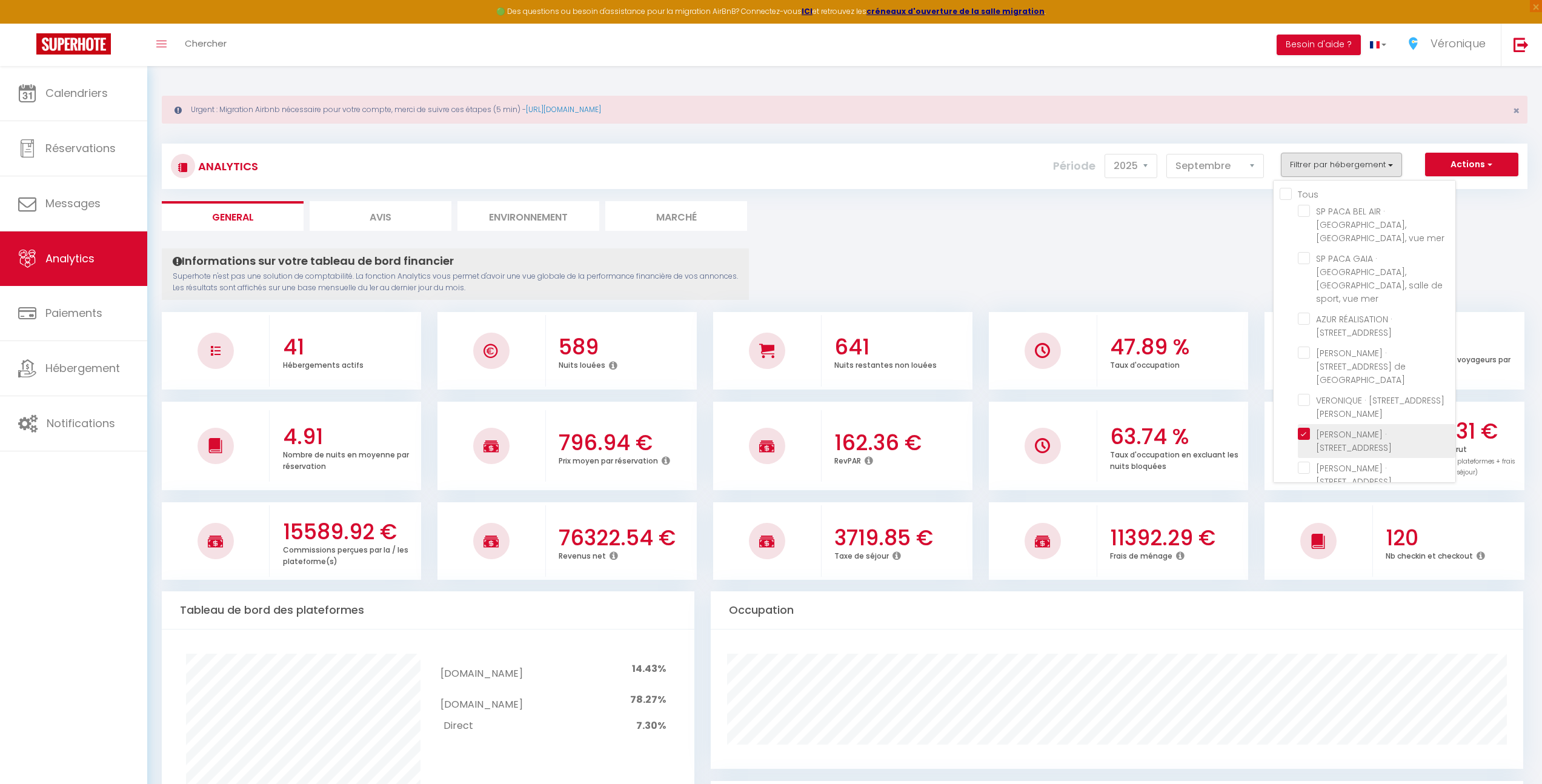
checkbox Mer "false"
checkbox Nice "false"
checkbox Mer "false"
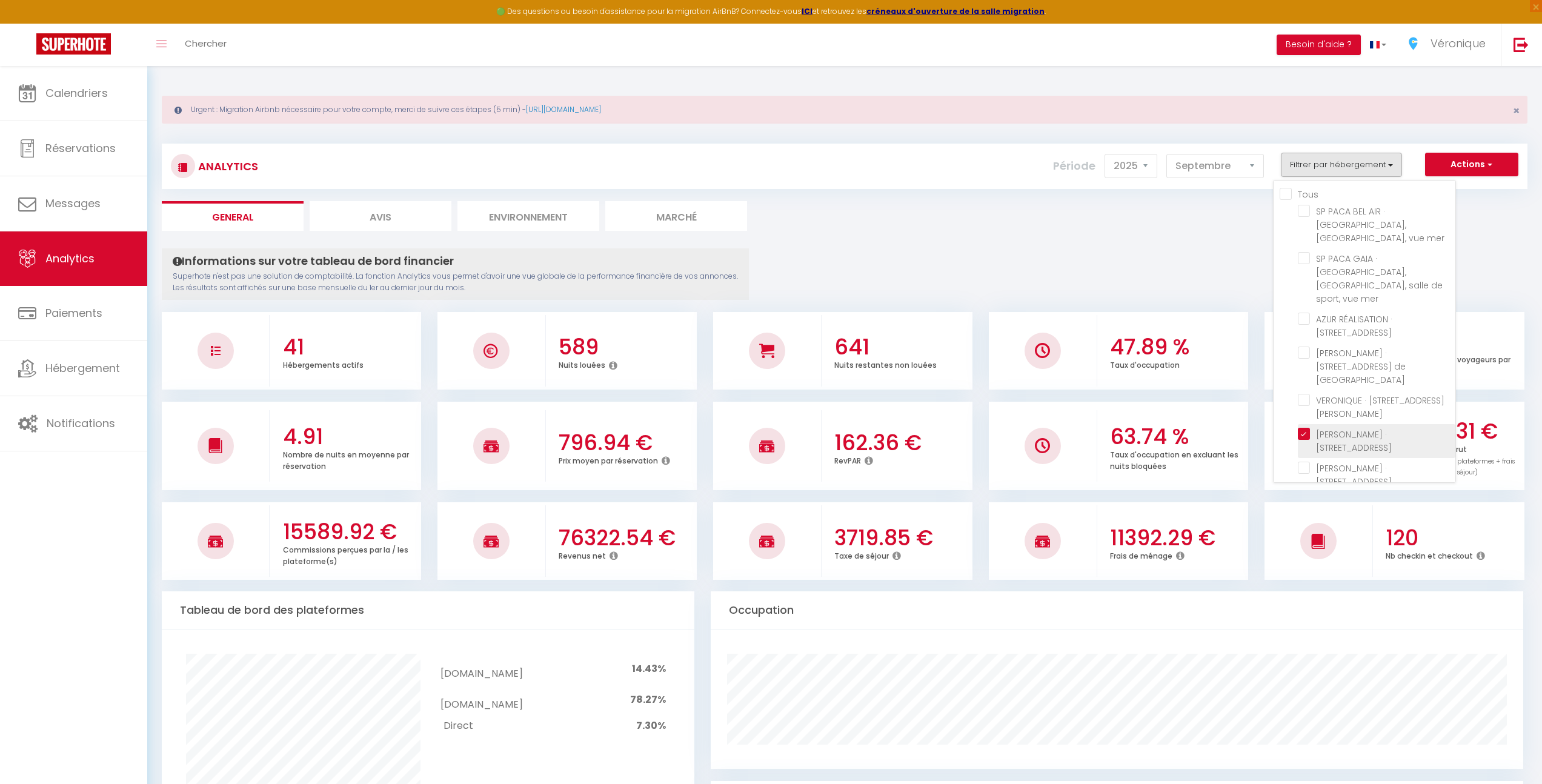
checkbox Gilette "false"
checkbox Plans "false"
checkbox Bouquet "false"
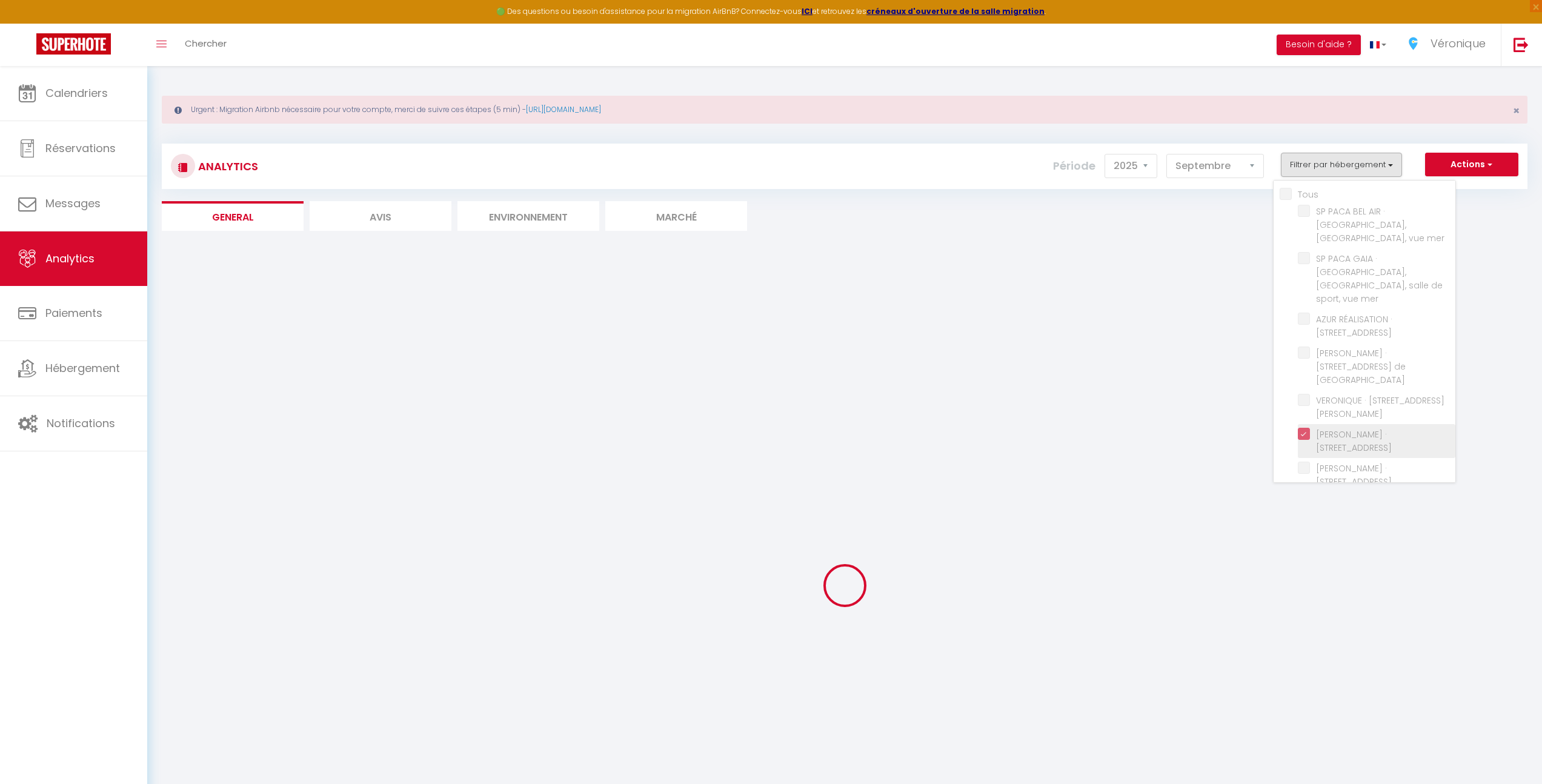
checkbox mer "false"
checkbox Laurent "false"
checkbox Verdun "false"
checkbox Paez "false"
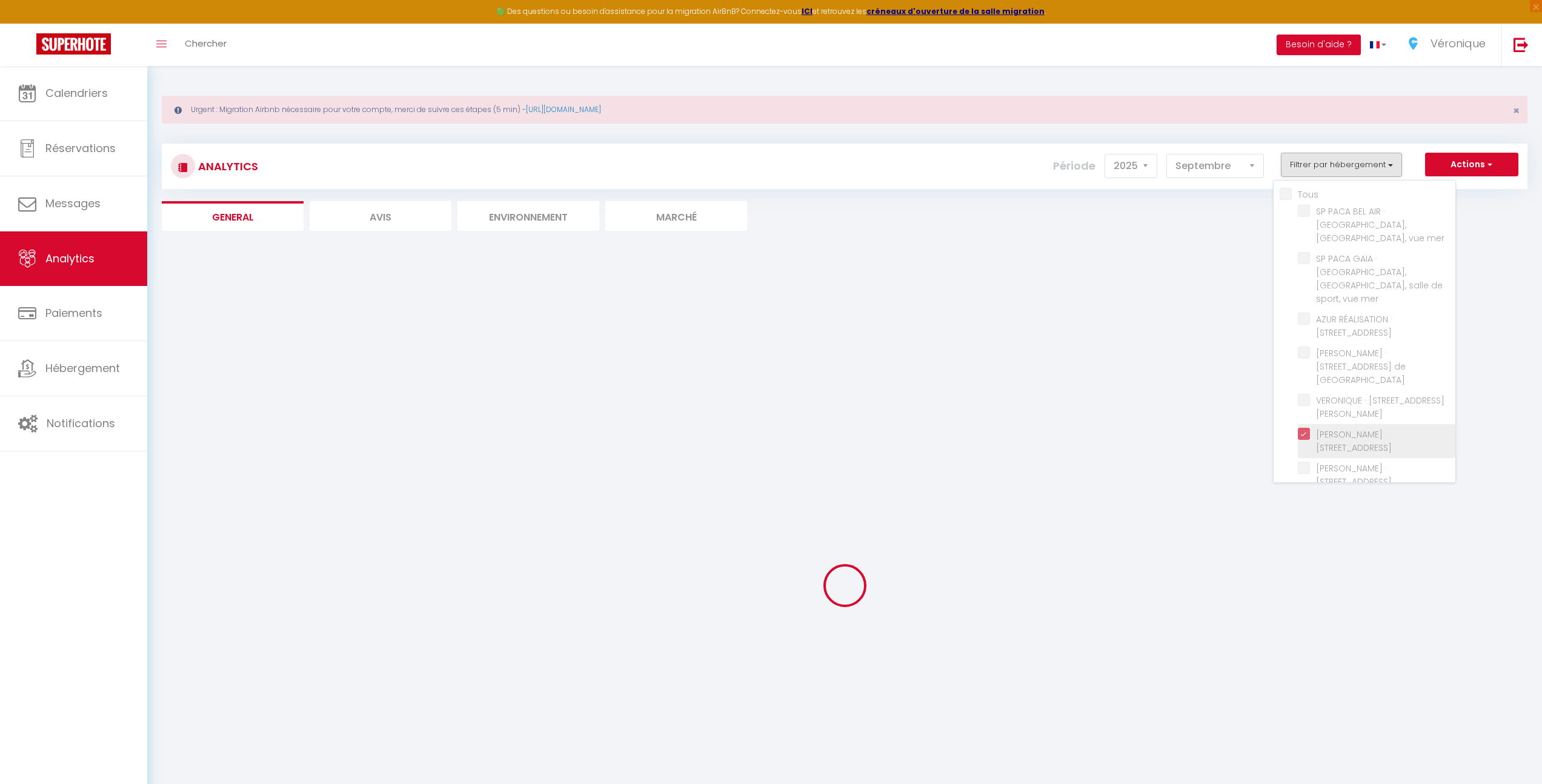
checkbox Karr "false"
checkbox Cireuil "false"
checkbox Cousteau "false"
checkbox Plage "false"
checkbox Anges "false"
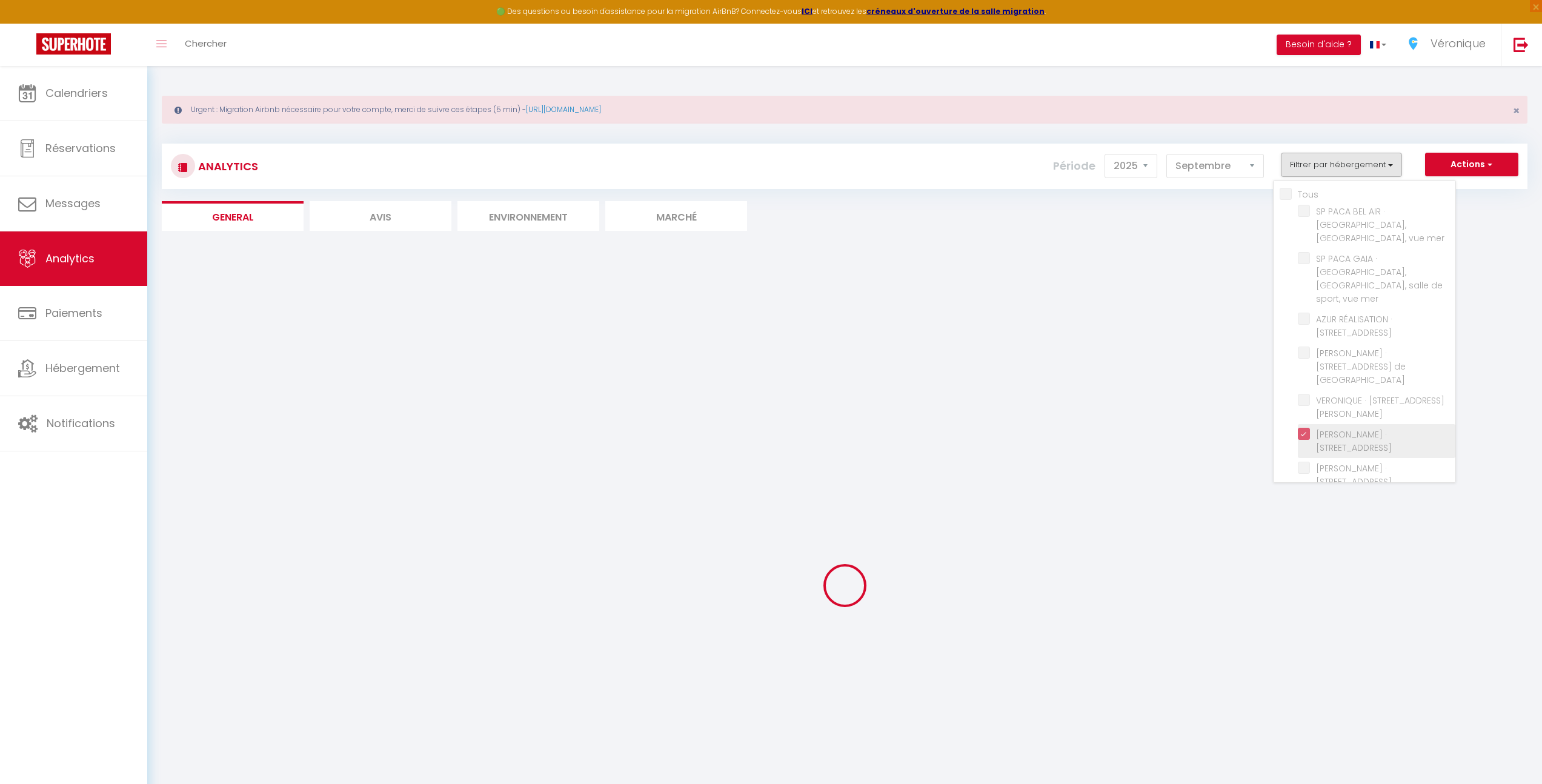
checkbox plage "false"
checkbox 1944 "false"
checkbox Lucioles "false"
checkbox Mer "false"
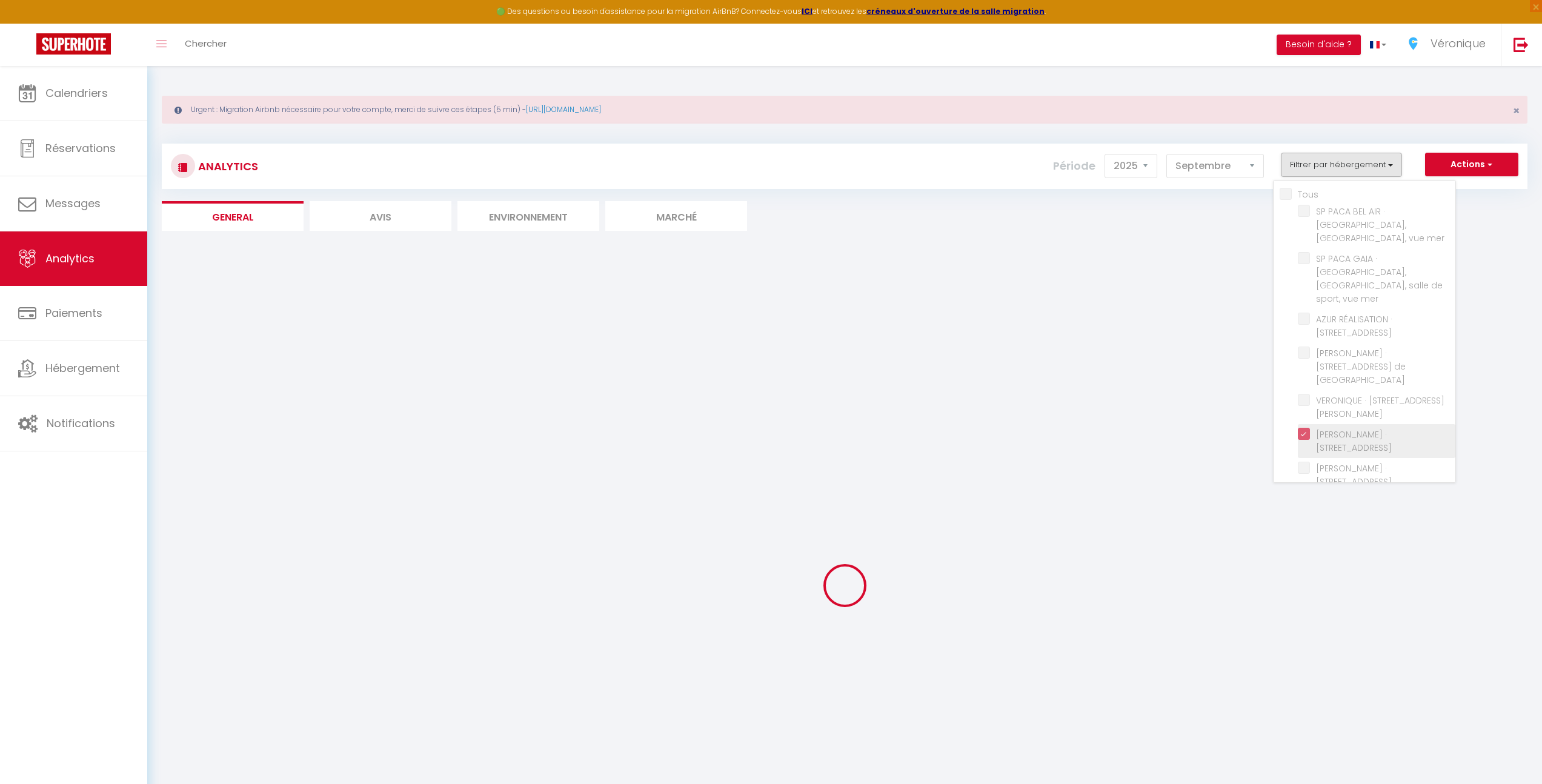
checkbox Cacciabue "false"
checkbox Vaugrenier "false"
checkbox Loup "false"
checkbox Mer "false"
checkbox Valbonne "false"
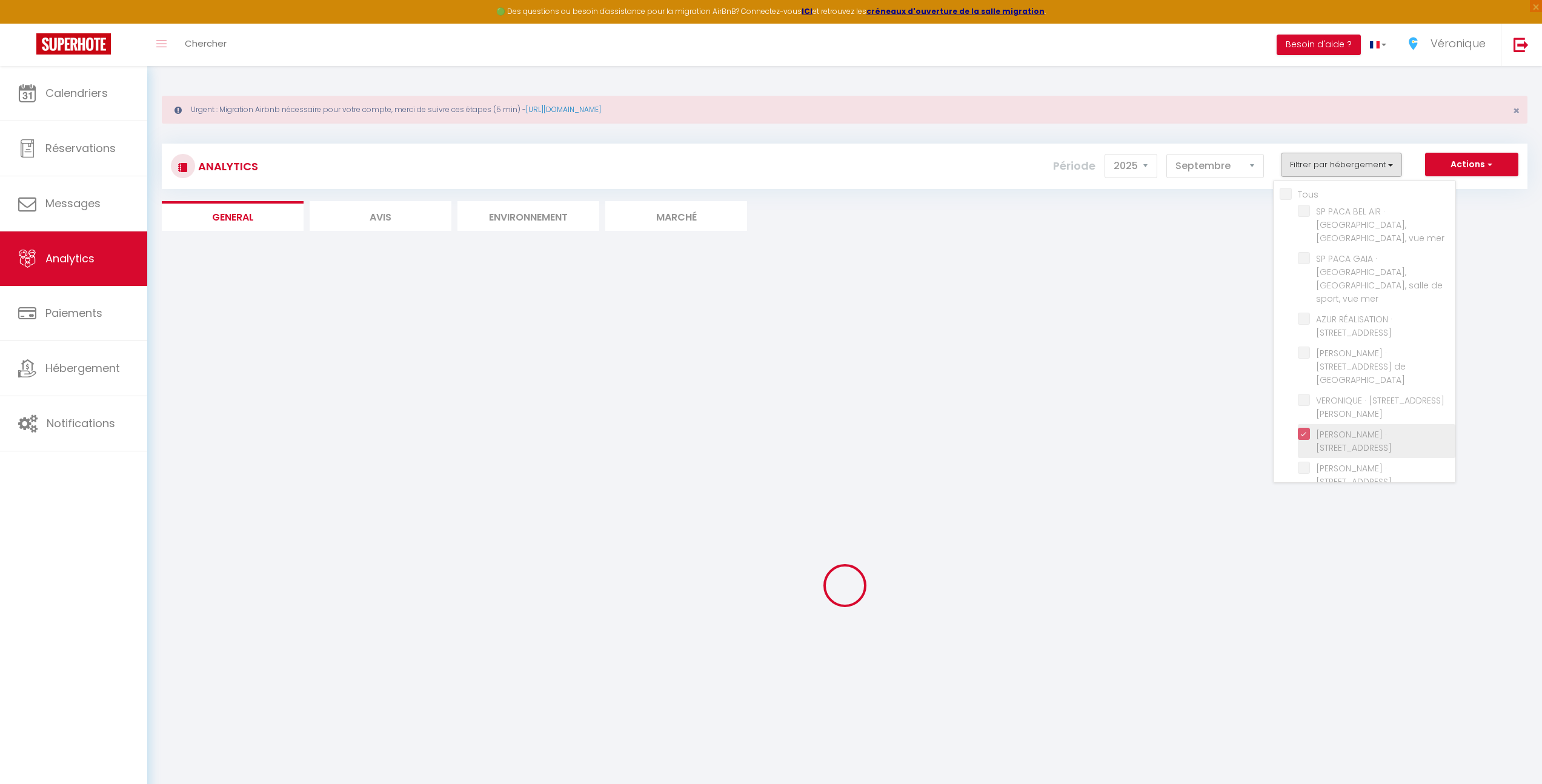
checkbox Coquelicots "false"
checkbox Plans "false"
checkbox Guillaumont "false"
checkbox Rostagne "false"
checkbox Cannes "false"
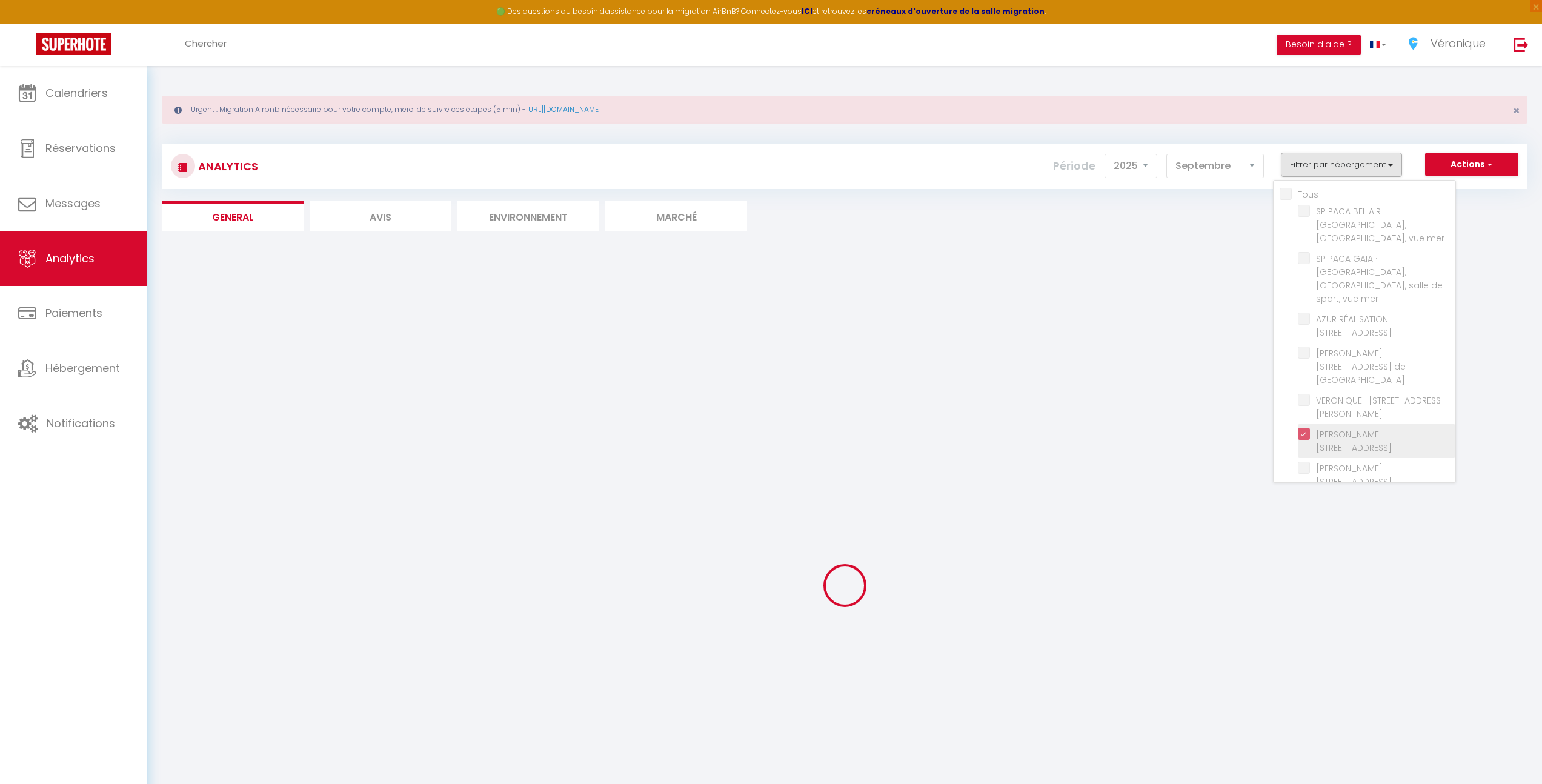
checkbox Cannes "false"
checkbox Antibes "false"
checkbox Mer "false"
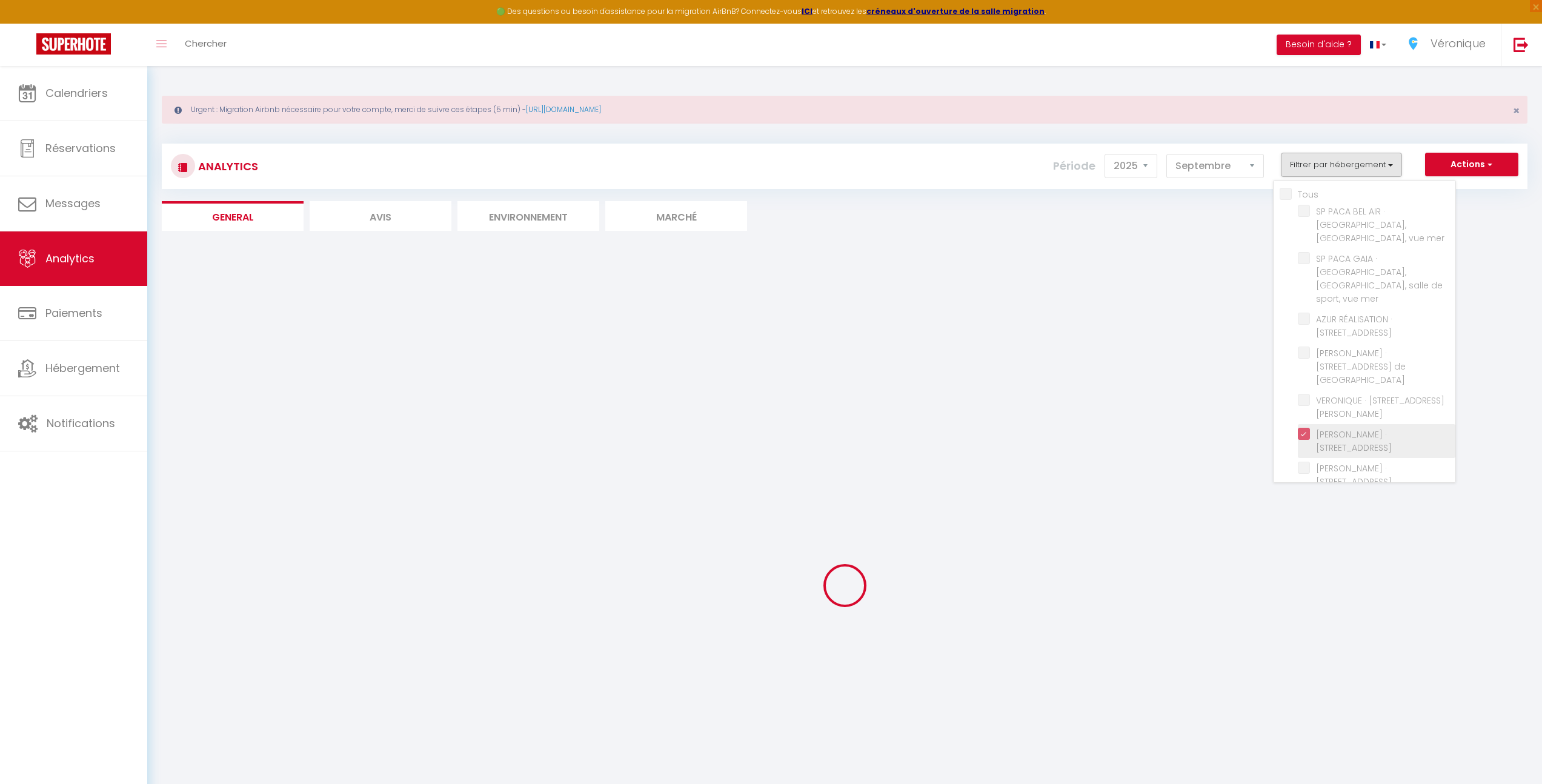
checkbox Mer "false"
checkbox Nice "false"
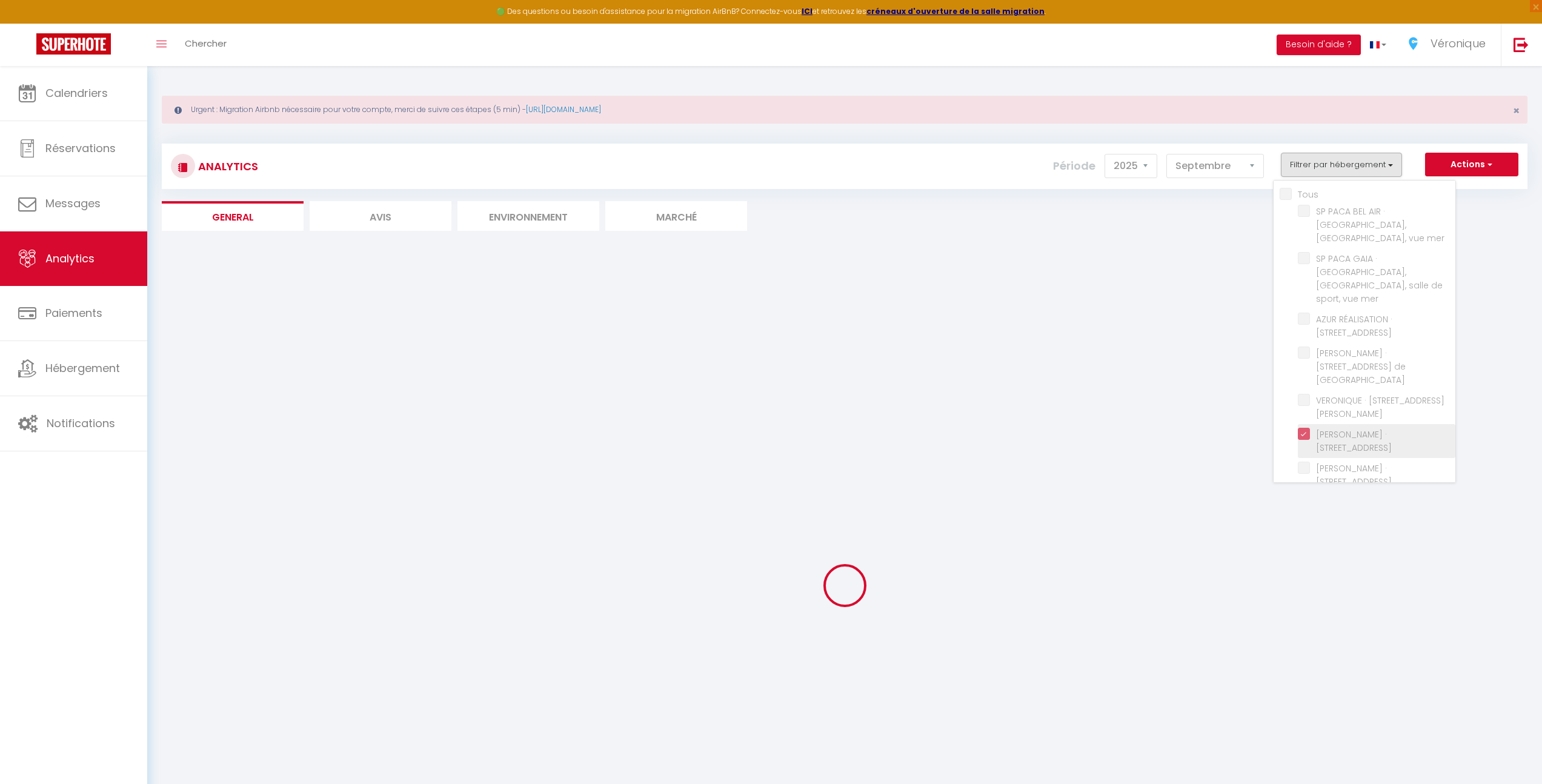
checkbox Nice "false"
checkbox Mer "false"
checkbox Gilette "false"
checkbox Plans "false"
checkbox Bouquet "false"
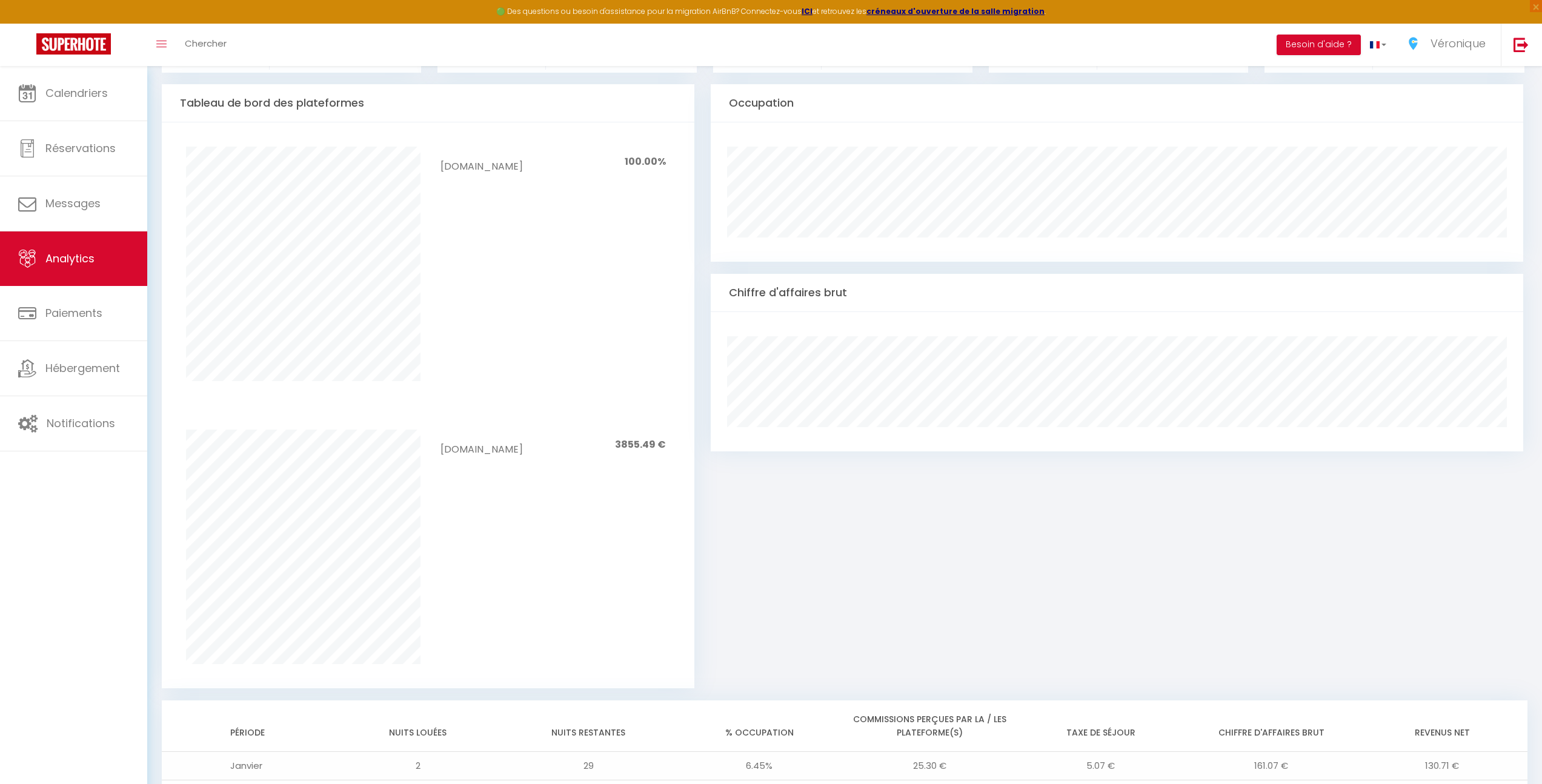
scroll to position [886, 0]
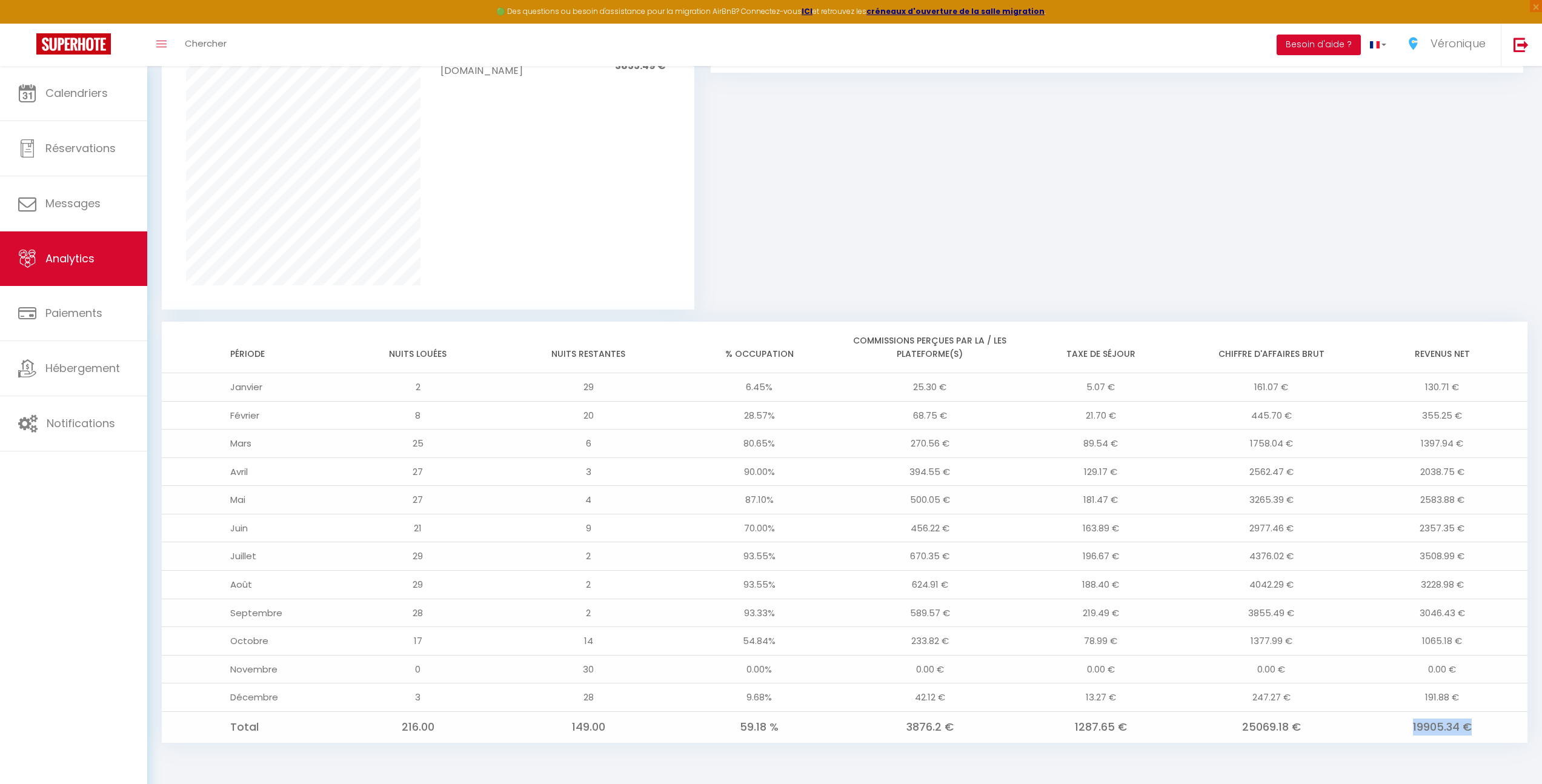
drag, startPoint x: 1471, startPoint y: 726, endPoint x: 1410, endPoint y: 723, distance: 61.1
click at [1412, 725] on td "19905.34 €" at bounding box center [1442, 727] width 171 height 31
drag, startPoint x: 1181, startPoint y: 245, endPoint x: 926, endPoint y: 263, distance: 255.6
click at [1181, 246] on div "Occupation Chiffre d'affaires brut" at bounding box center [1117, 8] width 812 height 604
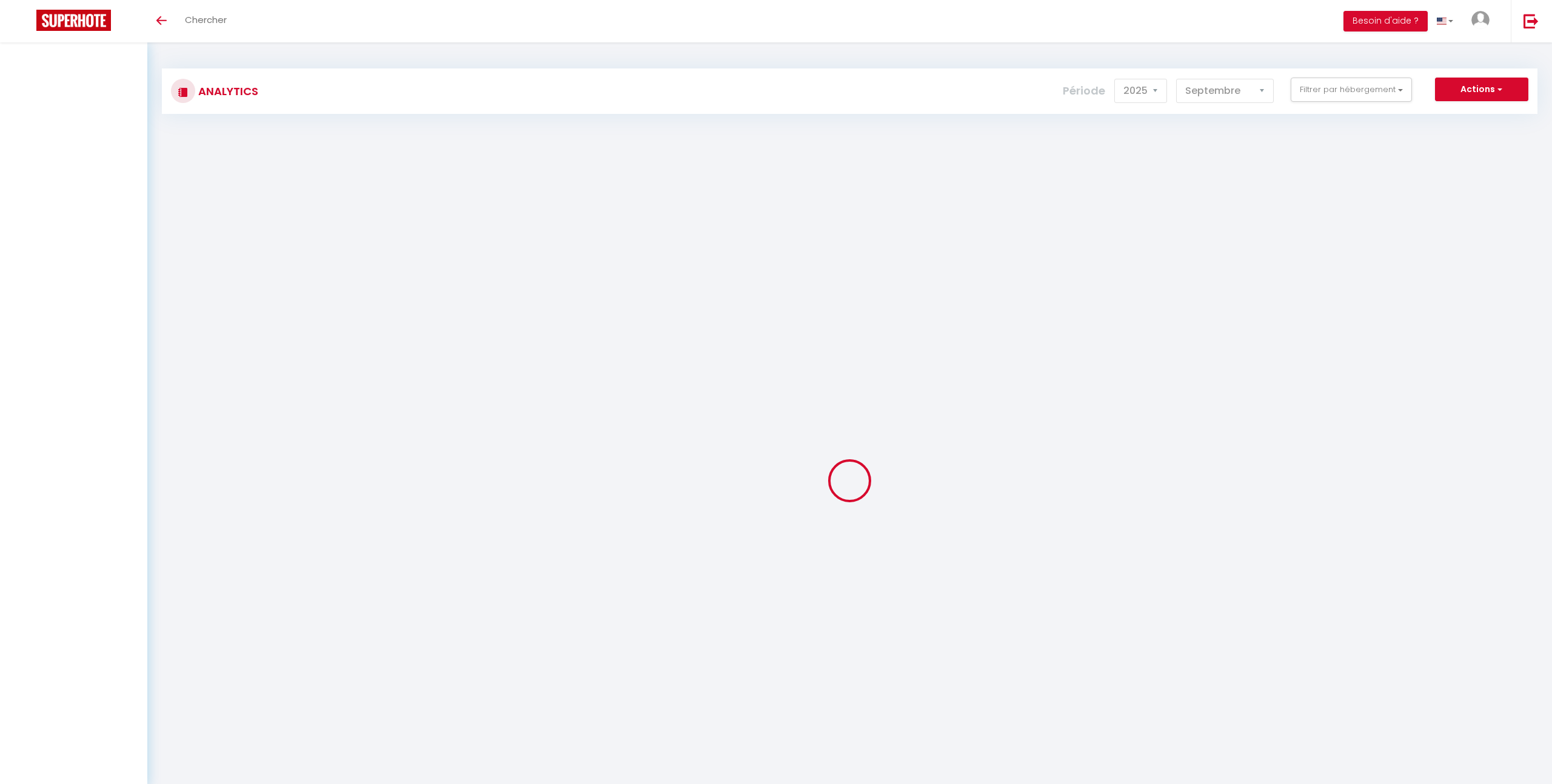
select select "2025"
select select "9"
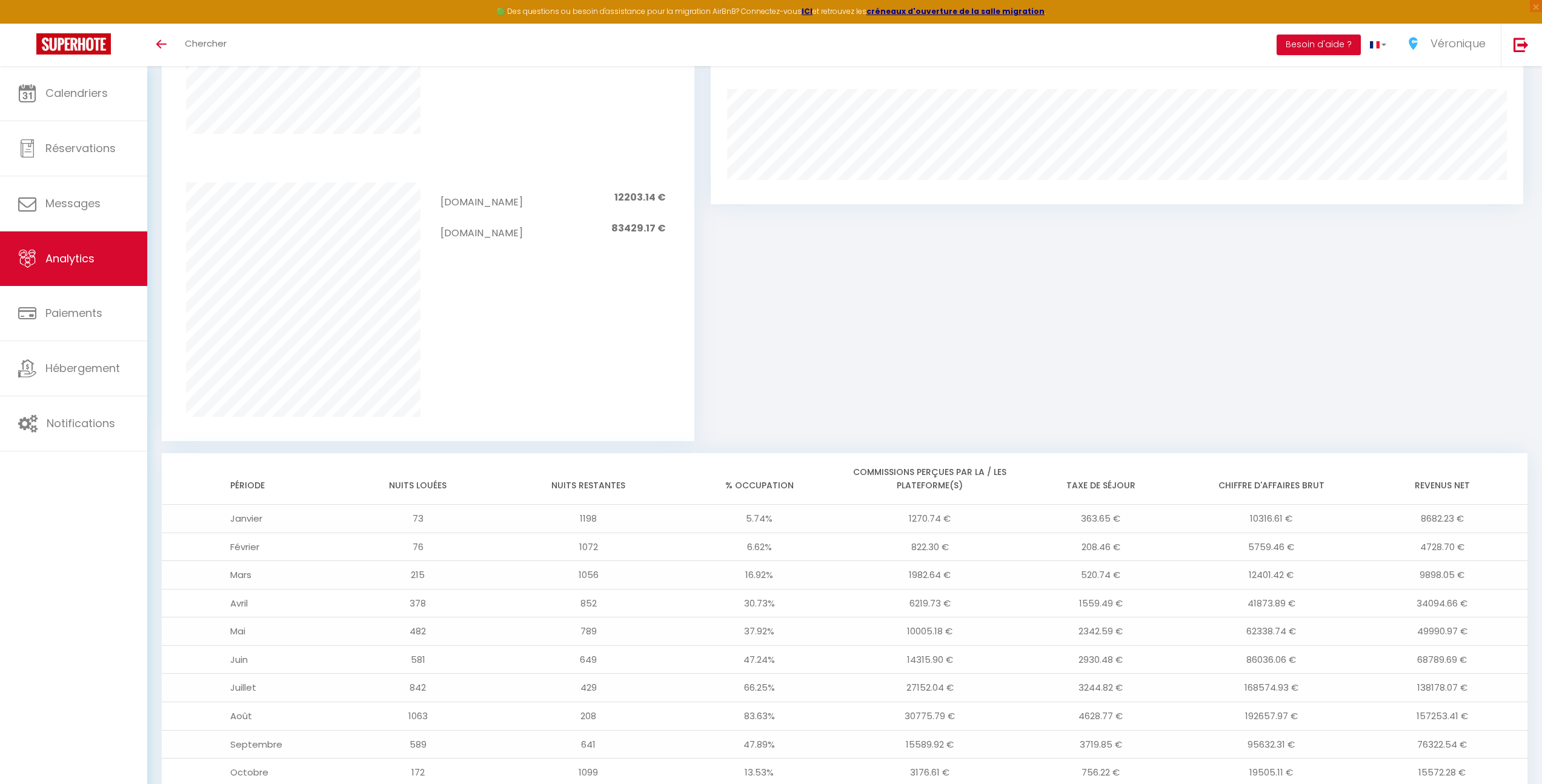
scroll to position [834, 0]
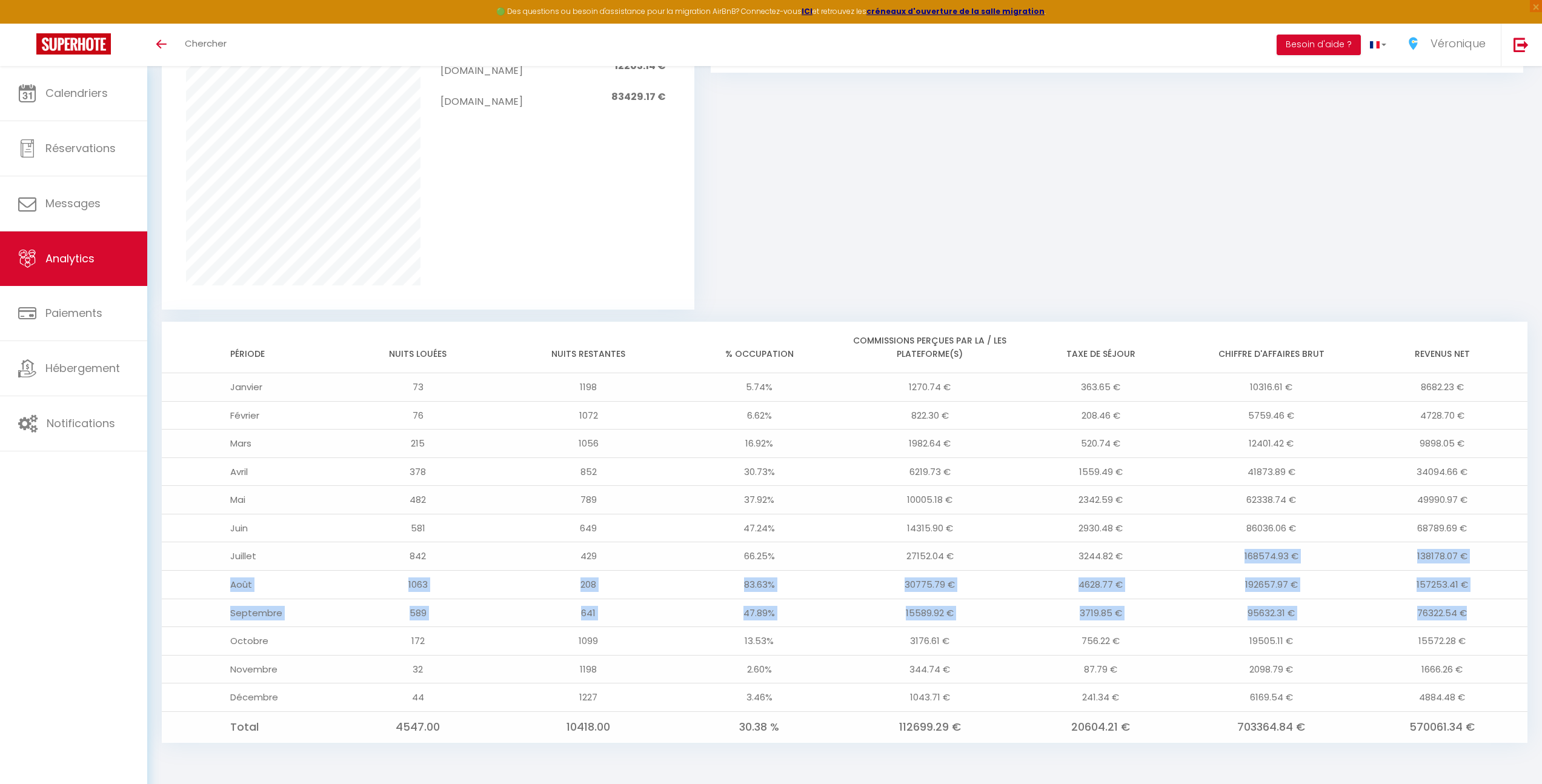
drag, startPoint x: 1446, startPoint y: 610, endPoint x: 1211, endPoint y: 545, distance: 243.8
click at [1211, 545] on tbody "Janvier 73 1198 5.74% 1270.74 € 363.65 € 10316.61 € 8682.23 € Février 76 1072 6…" at bounding box center [845, 558] width 1366 height 370
click at [1497, 585] on td "157253.41 €" at bounding box center [1442, 584] width 171 height 28
drag, startPoint x: 1456, startPoint y: 585, endPoint x: 1290, endPoint y: 547, distance: 170.3
click at [1290, 547] on tbody "Janvier 73 1198 5.74% 1270.74 € 363.65 € 10316.61 € 8682.23 € Février 76 1072 6…" at bounding box center [845, 558] width 1366 height 370
